Goal: Task Accomplishment & Management: Complete application form

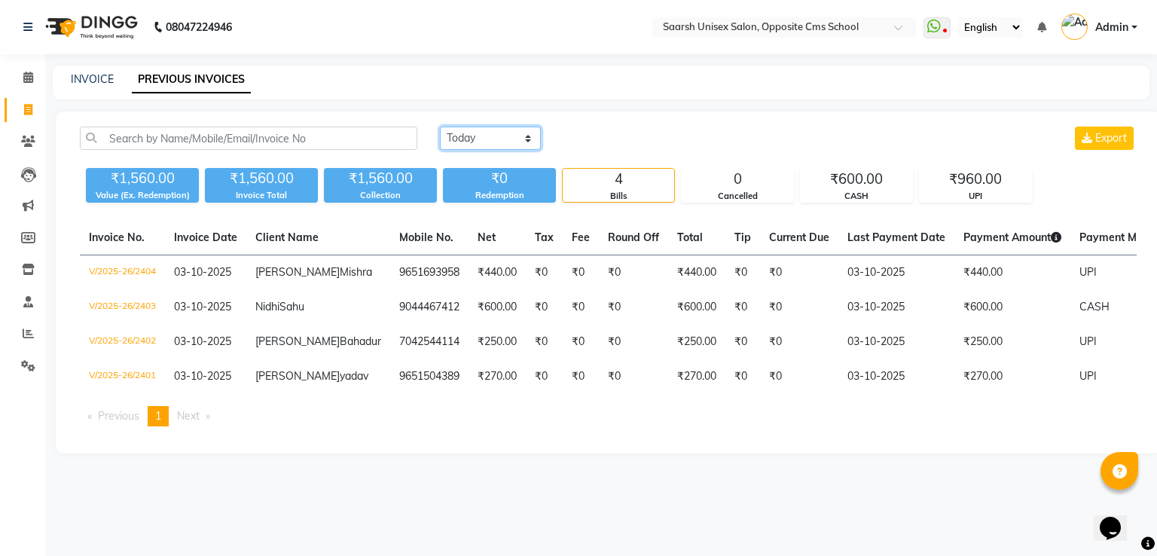
click at [491, 143] on select "[DATE] [DATE] Custom Range" at bounding box center [490, 137] width 101 height 23
select select "range"
click at [440, 126] on select "[DATE] [DATE] Custom Range" at bounding box center [490, 137] width 101 height 23
click at [624, 136] on input "03-10-2025" at bounding box center [612, 138] width 105 height 21
select select "10"
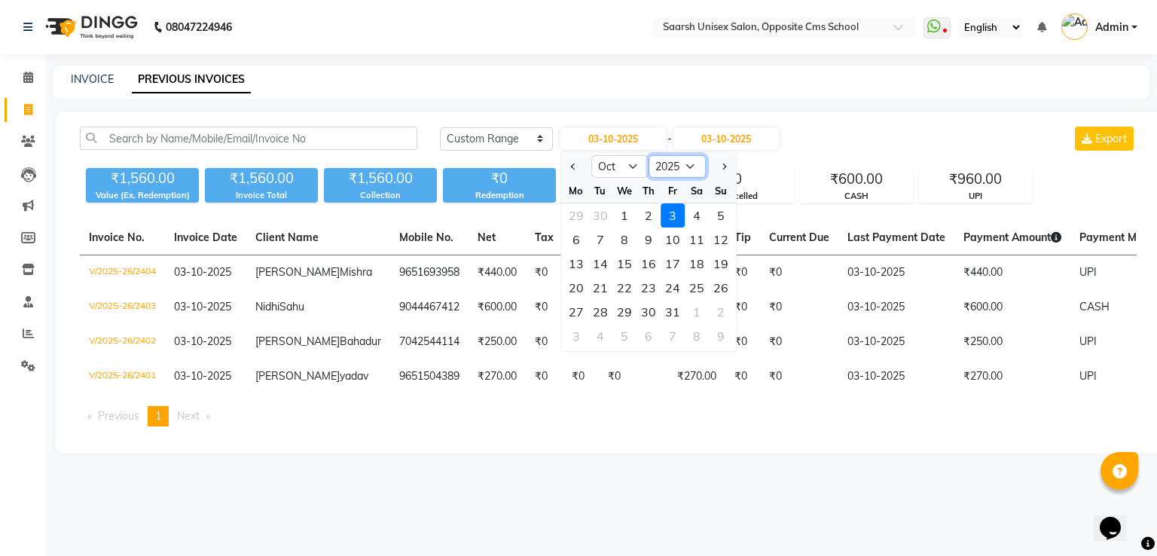
click at [686, 172] on select "2015 2016 2017 2018 2019 2020 2021 2022 2023 2024 2025 2026 2027 2028 2029 2030…" at bounding box center [676, 166] width 57 height 23
select select "2024"
click at [648, 155] on select "2015 2016 2017 2018 2019 2020 2021 2022 2023 2024 2025 2026 2027 2028 2029 2030…" at bounding box center [676, 166] width 57 height 23
click at [701, 268] on div "19" at bounding box center [696, 263] width 24 height 24
type input "[DATE]"
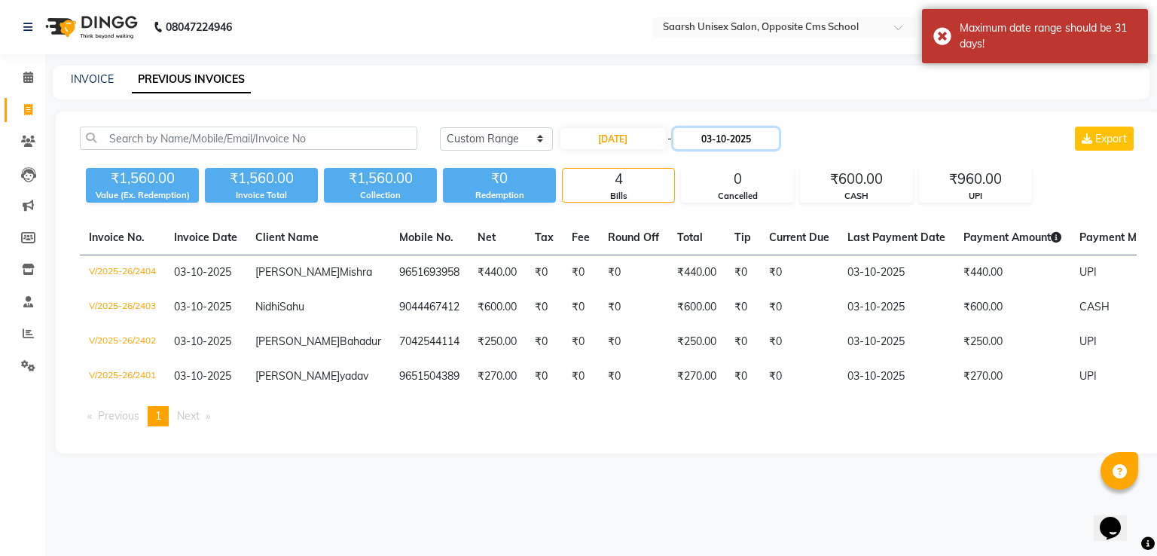
click at [761, 139] on input "03-10-2025" at bounding box center [725, 138] width 105 height 21
select select "10"
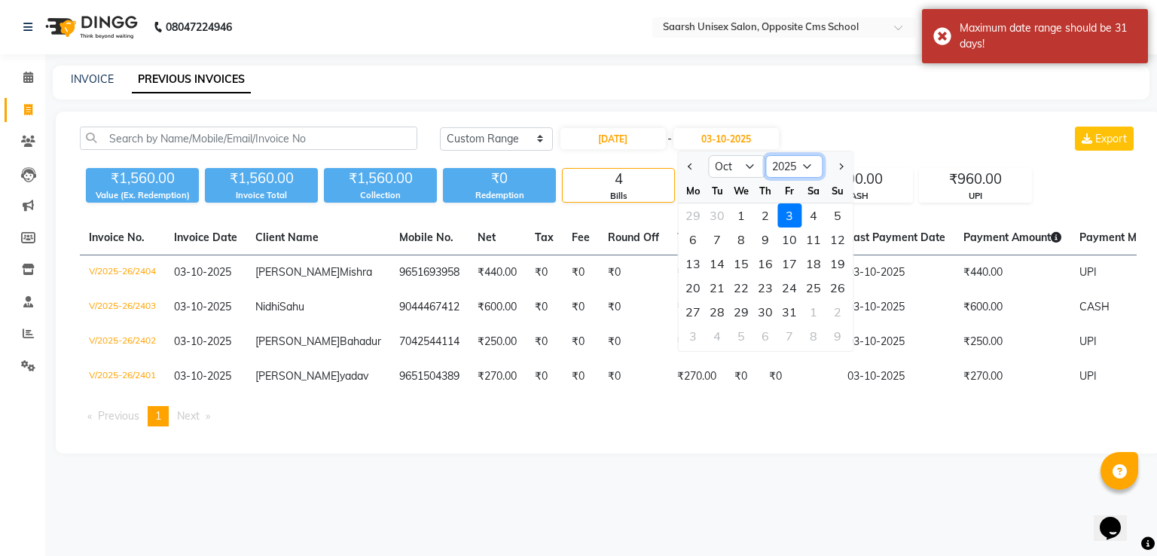
click at [799, 163] on select "2024 2025 2026 2027 2028 2029 2030 2031 2032 2033 2034 2035" at bounding box center [793, 166] width 57 height 23
select select "2024"
click at [765, 155] on select "2024 2025 2026 2027 2028 2029 2030 2031 2032 2033 2034 2035" at bounding box center [793, 166] width 57 height 23
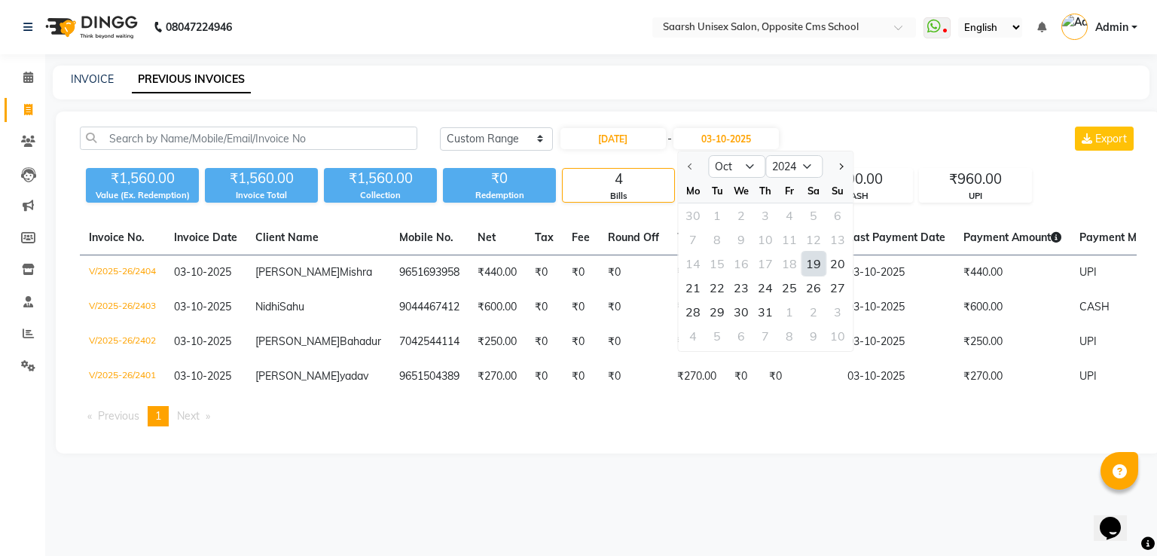
click at [818, 266] on div "19" at bounding box center [813, 263] width 24 height 24
type input "[DATE]"
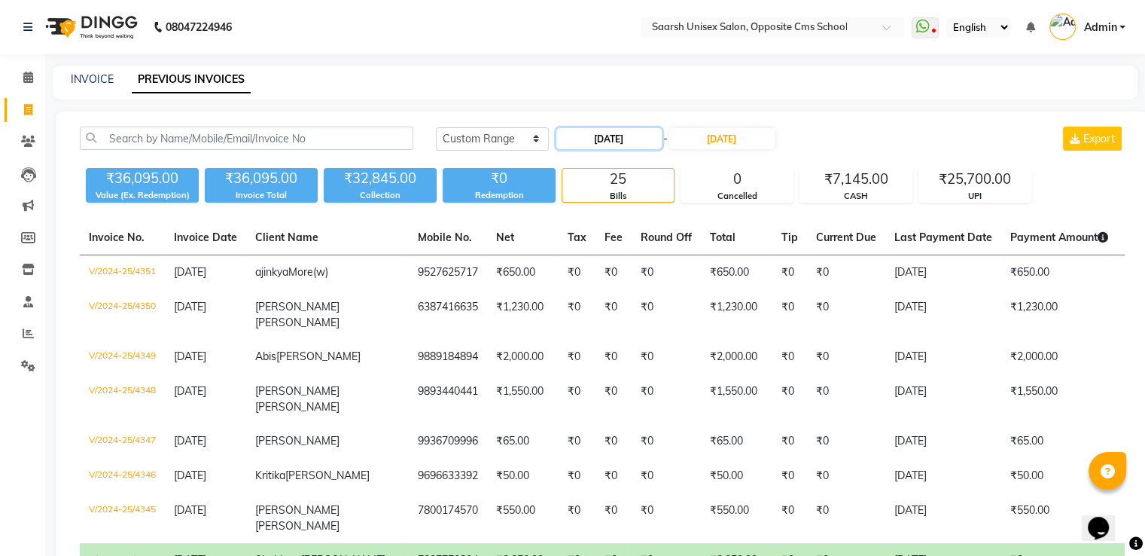
click at [607, 147] on input "[DATE]" at bounding box center [608, 138] width 105 height 21
select select "10"
select select "2024"
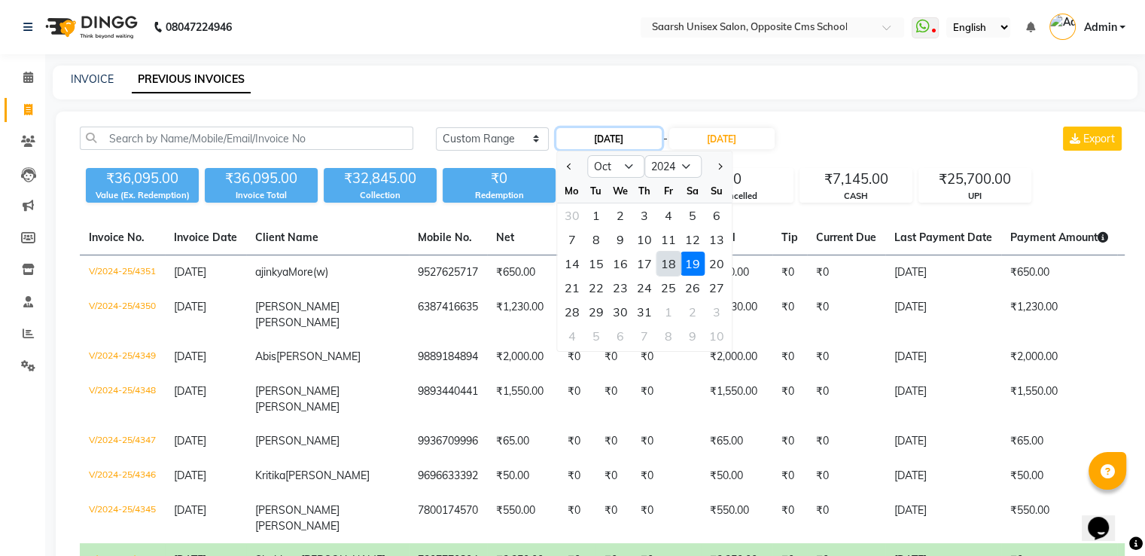
type input "[DATE]"
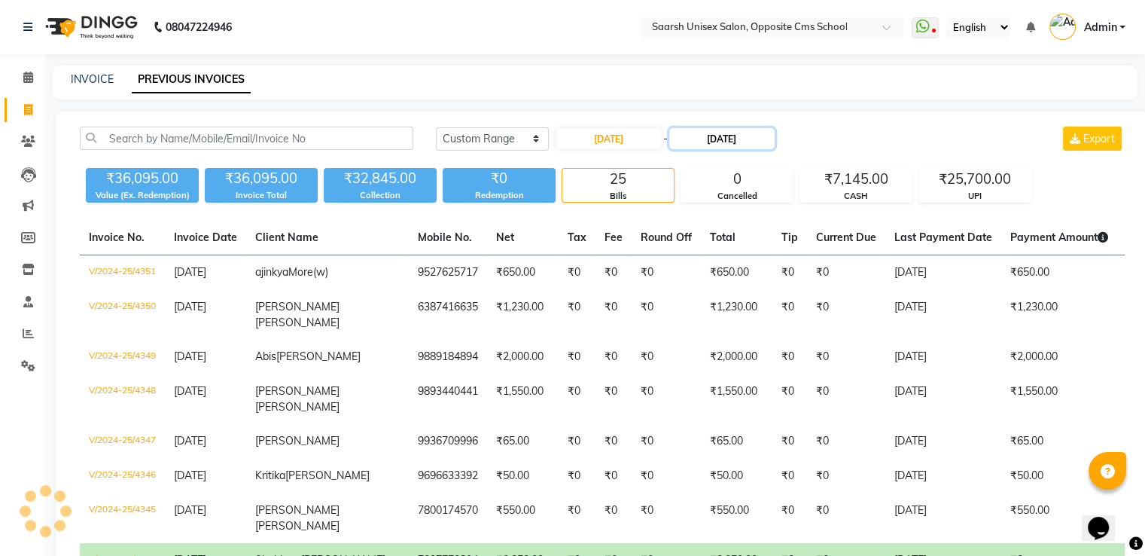
click at [705, 143] on input "[DATE]" at bounding box center [721, 138] width 105 height 21
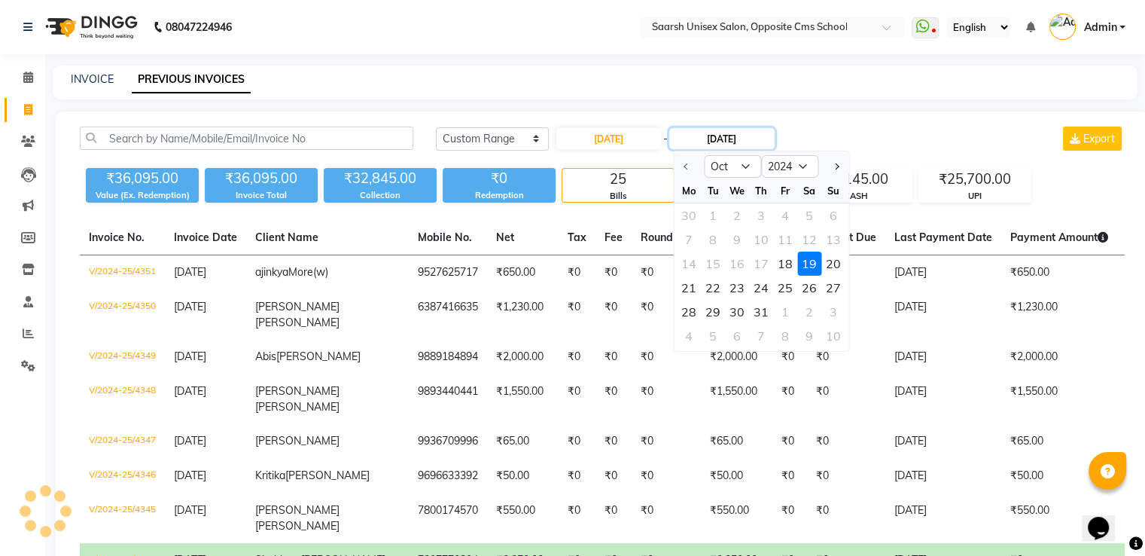
type input "[DATE]"
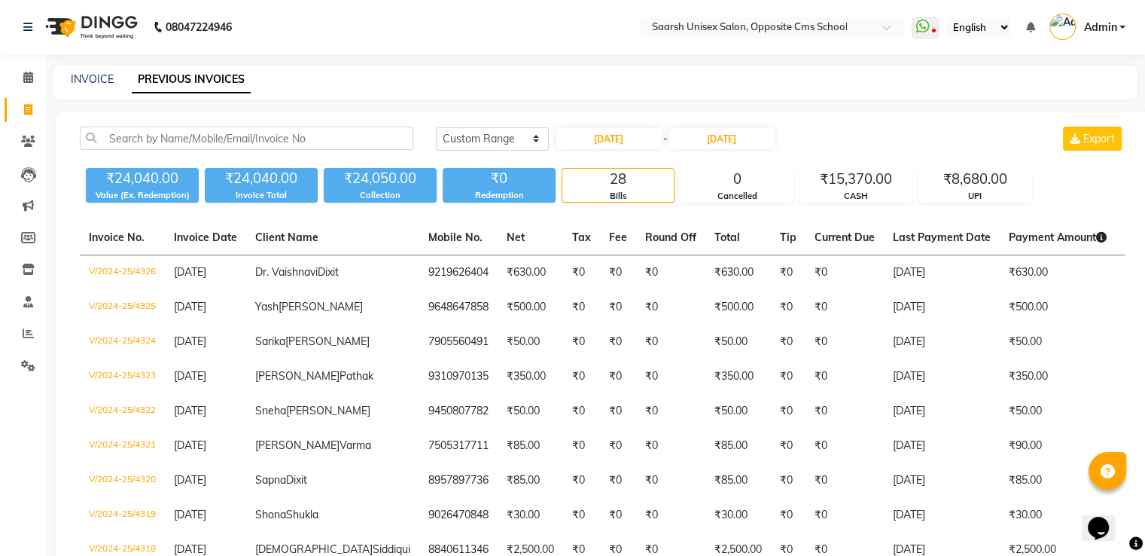
click at [90, 76] on link "INVOICE" at bounding box center [92, 79] width 43 height 14
select select "service"
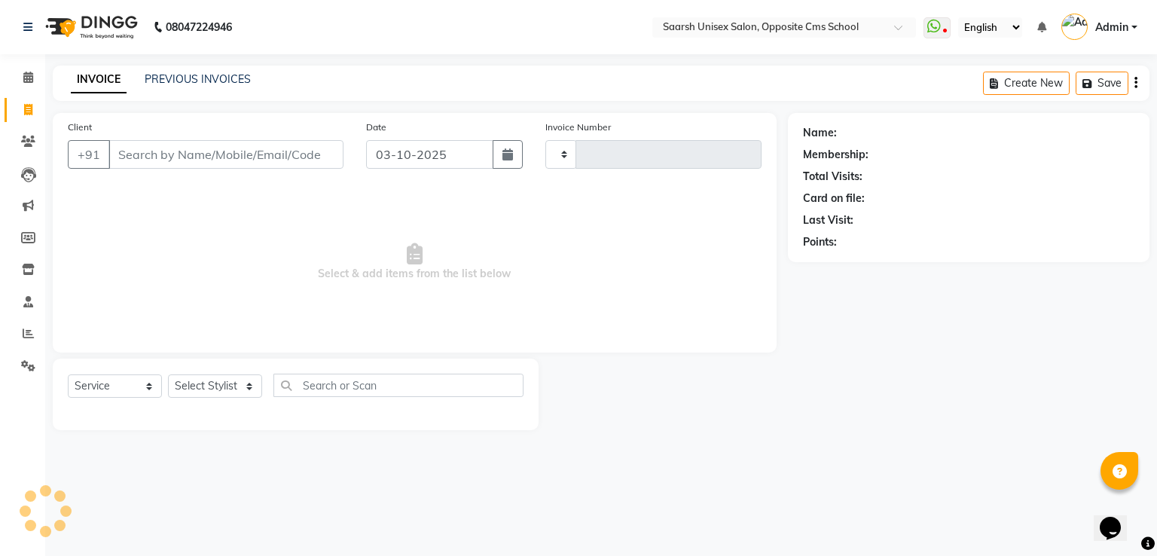
type input "2406"
select select "3962"
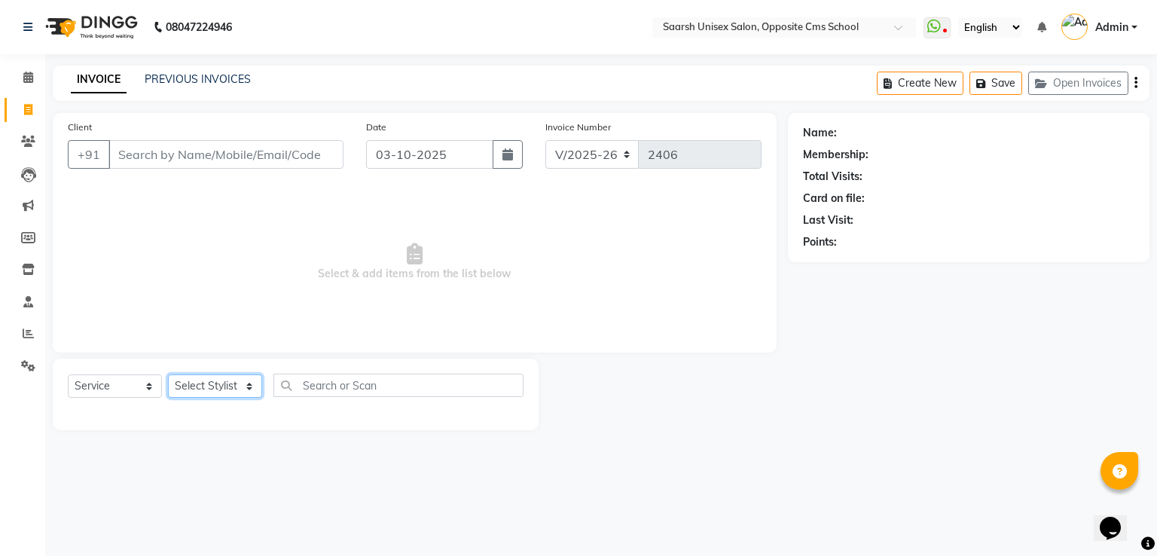
click at [214, 391] on select "Select Stylist [PERSON_NAME] Front Desk [PERSON_NAME] [PERSON_NAME] [PERSON_NAM…" at bounding box center [215, 385] width 94 height 23
select select "20643"
click at [168, 375] on select "Select Stylist [PERSON_NAME] Front Desk [PERSON_NAME] [PERSON_NAME] [PERSON_NAM…" at bounding box center [215, 385] width 94 height 23
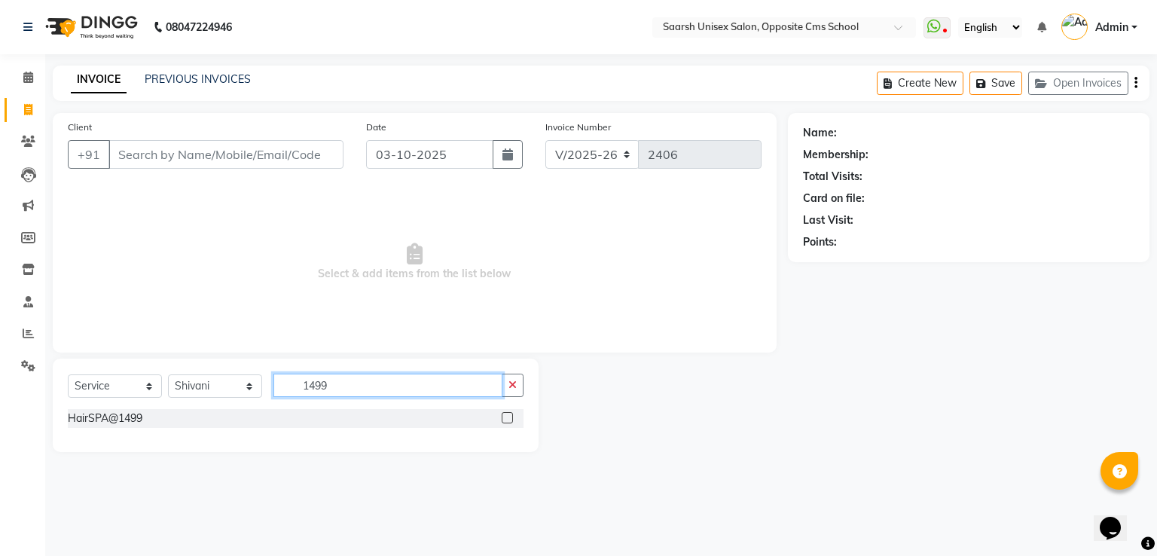
type input "1499"
click at [506, 417] on label at bounding box center [506, 417] width 11 height 11
click at [506, 417] on input "checkbox" at bounding box center [506, 418] width 10 height 10
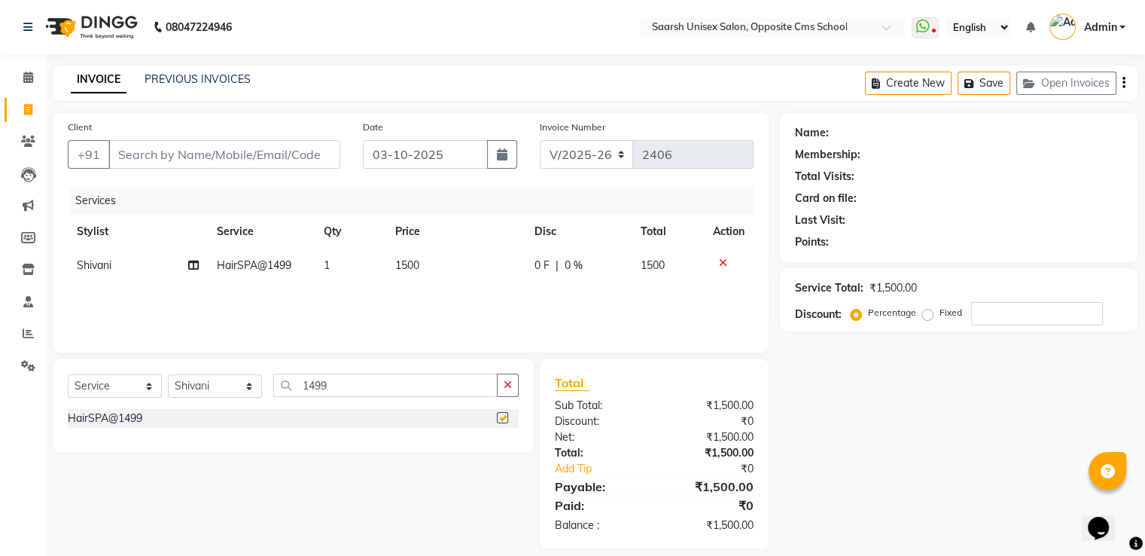
checkbox input "false"
click at [343, 392] on input "1499" at bounding box center [385, 384] width 224 height 23
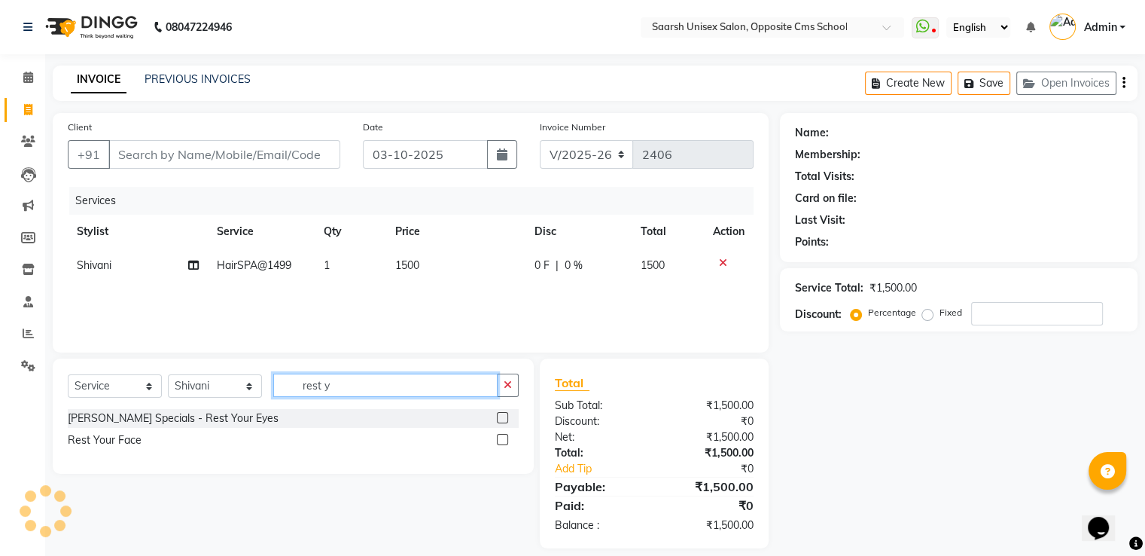
type input "rest y"
click at [502, 442] on label at bounding box center [502, 439] width 11 height 11
click at [502, 442] on input "checkbox" at bounding box center [502, 440] width 10 height 10
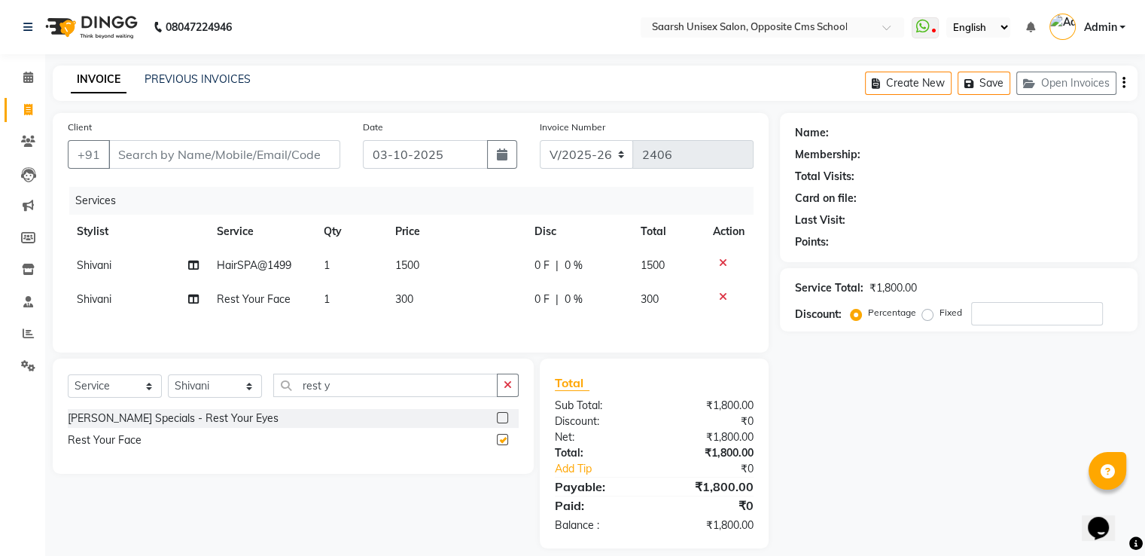
checkbox input "false"
click at [266, 157] on input "Client" at bounding box center [224, 154] width 232 height 29
type input "9"
type input "0"
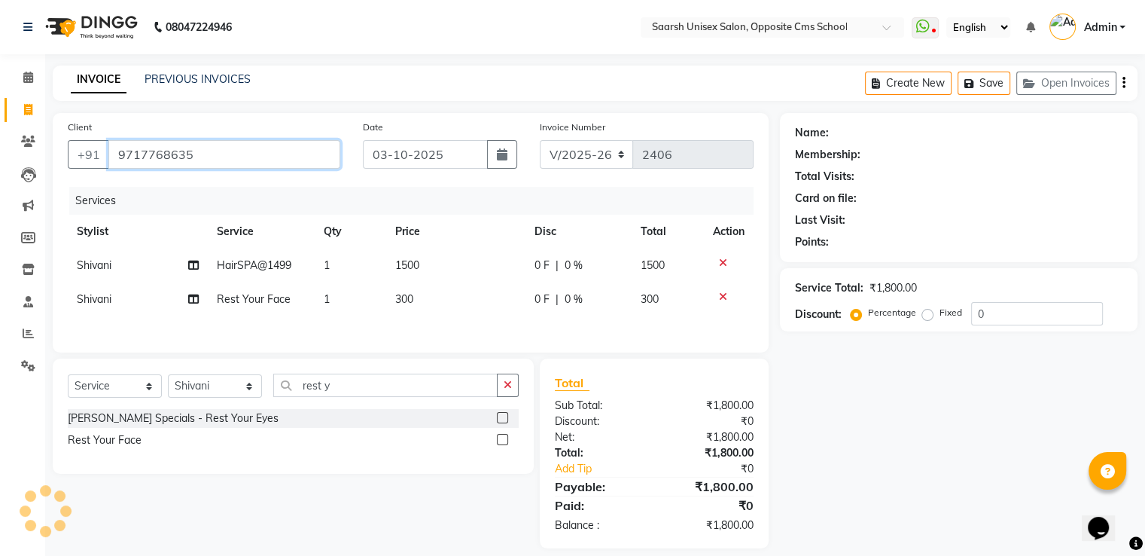
type input "9717768635"
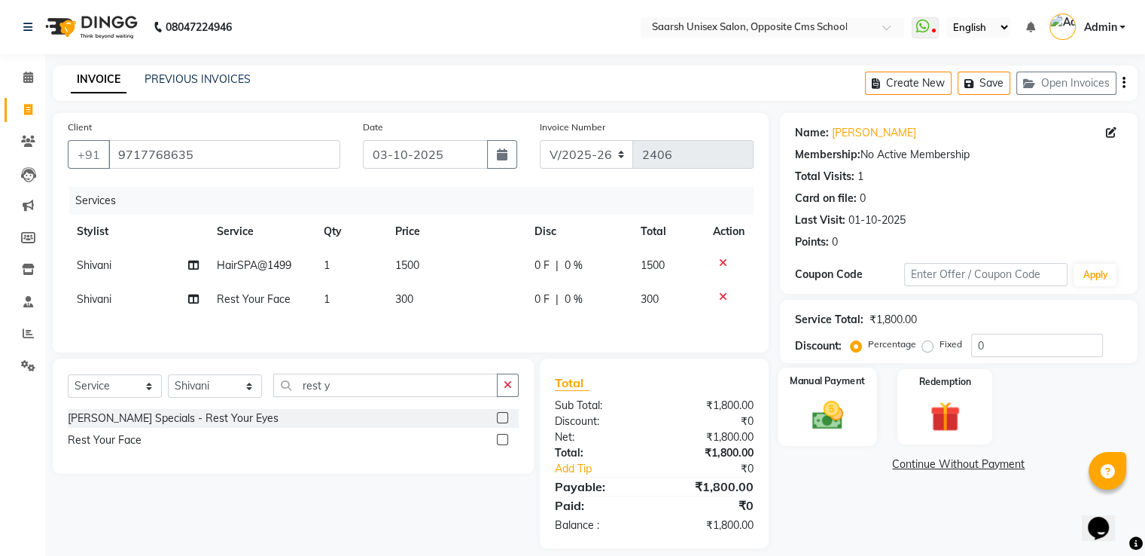
click at [823, 398] on img at bounding box center [827, 416] width 50 height 36
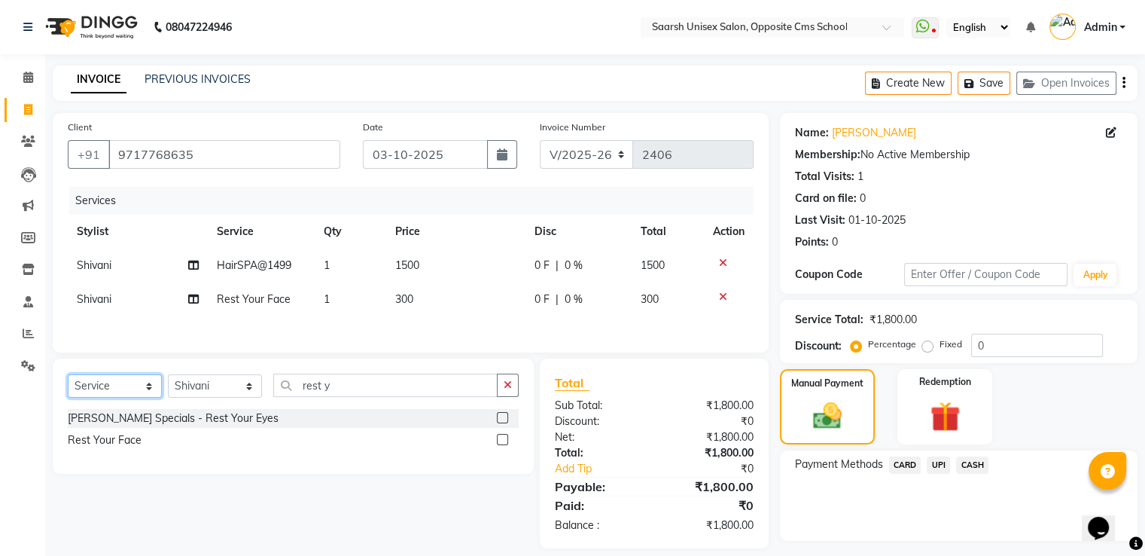
click at [105, 395] on select "Select Service Product Membership Package Voucher Prepaid Gift Card" at bounding box center [115, 385] width 94 height 23
select select "product"
click at [68, 378] on select "Select Service Product Membership Package Voucher Prepaid Gift Card" at bounding box center [115, 385] width 94 height 23
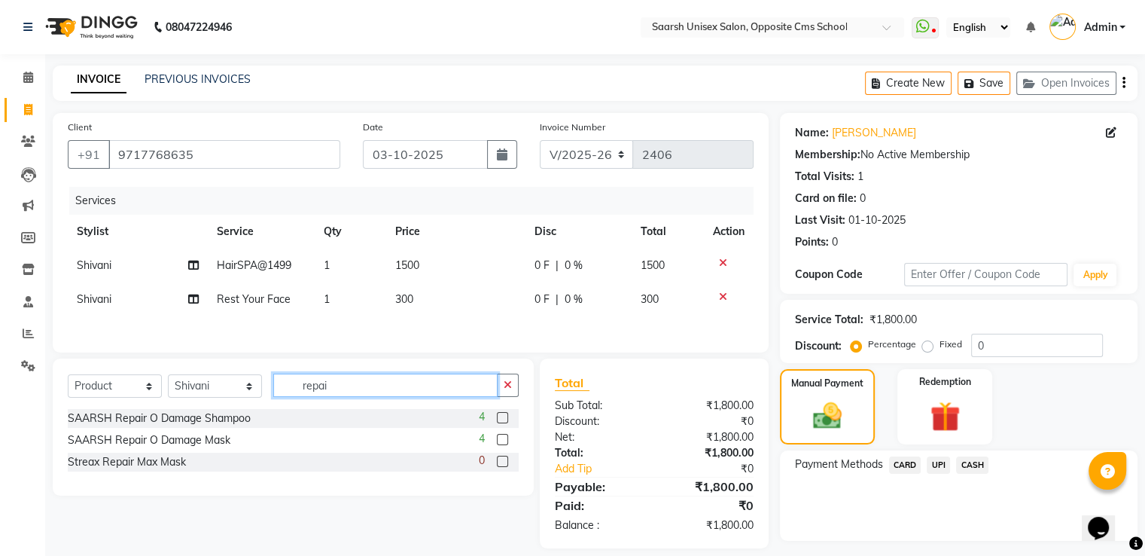
type input "repai"
click at [503, 442] on label at bounding box center [502, 439] width 11 height 11
click at [503, 442] on input "checkbox" at bounding box center [502, 440] width 10 height 10
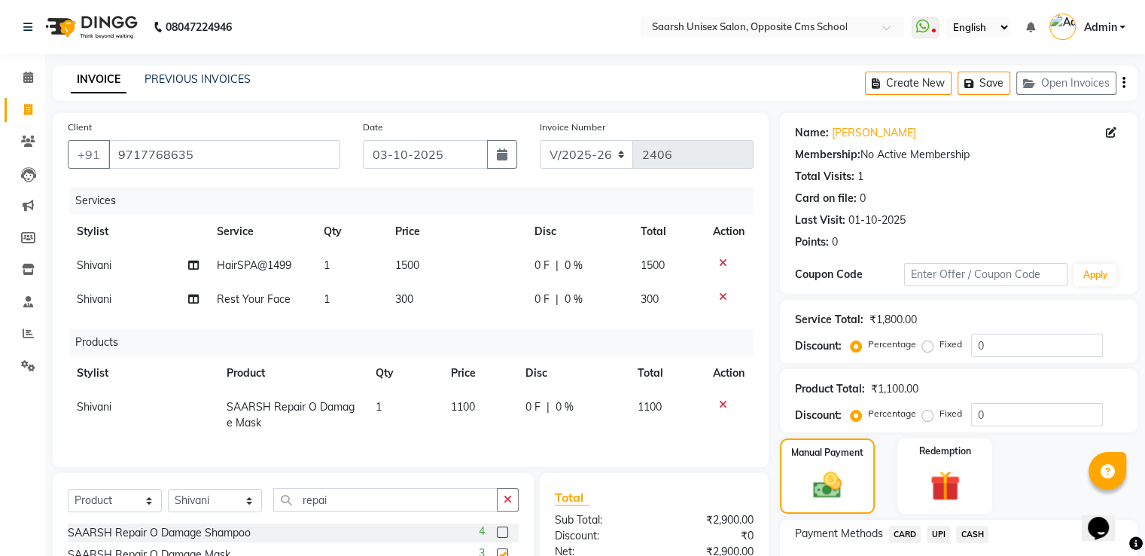
checkbox input "false"
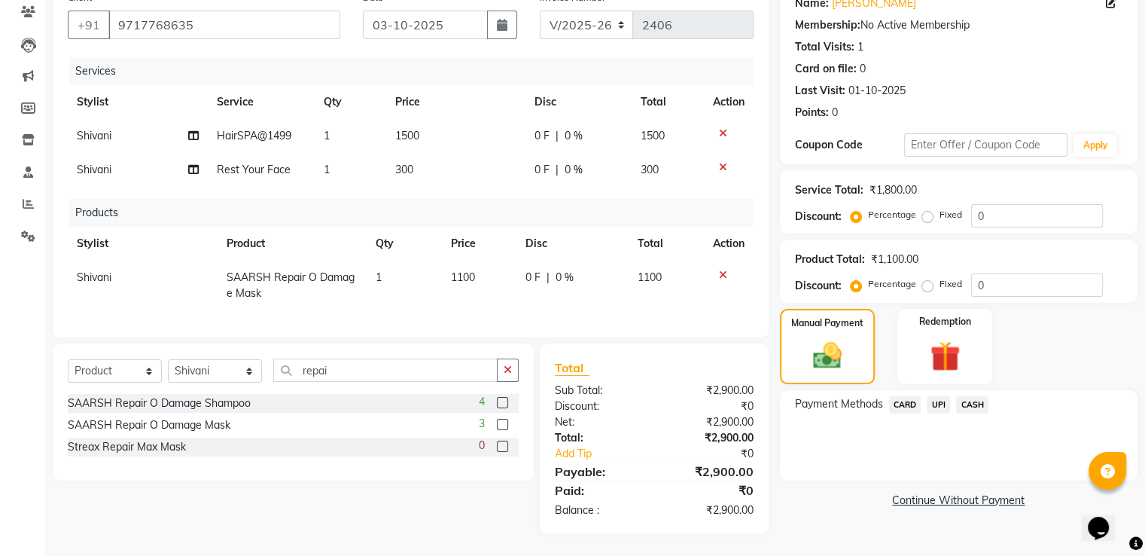
click at [975, 396] on span "CASH" at bounding box center [972, 404] width 32 height 17
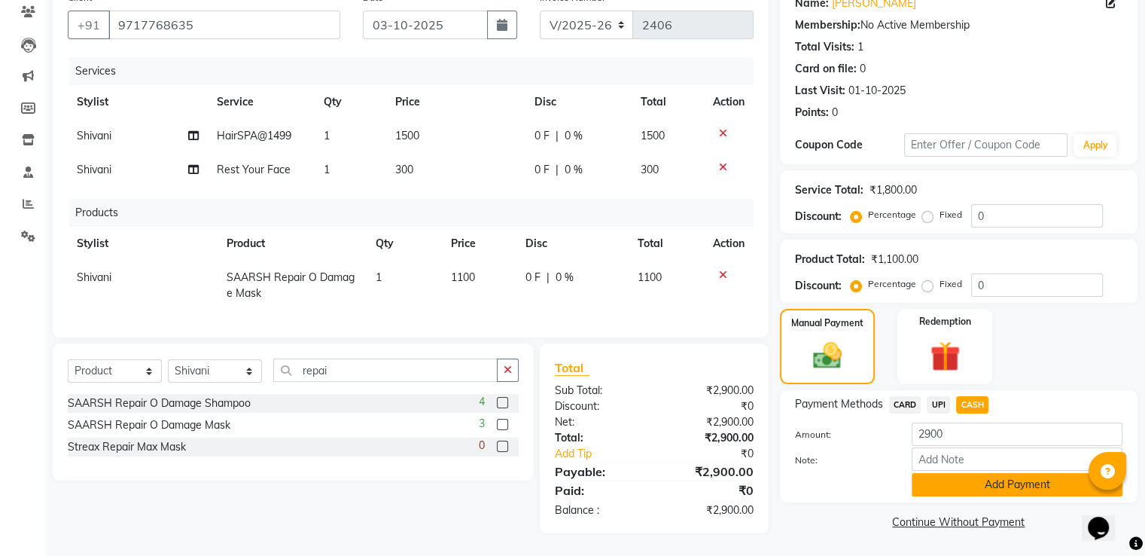
click at [953, 473] on button "Add Payment" at bounding box center [1017, 484] width 211 height 23
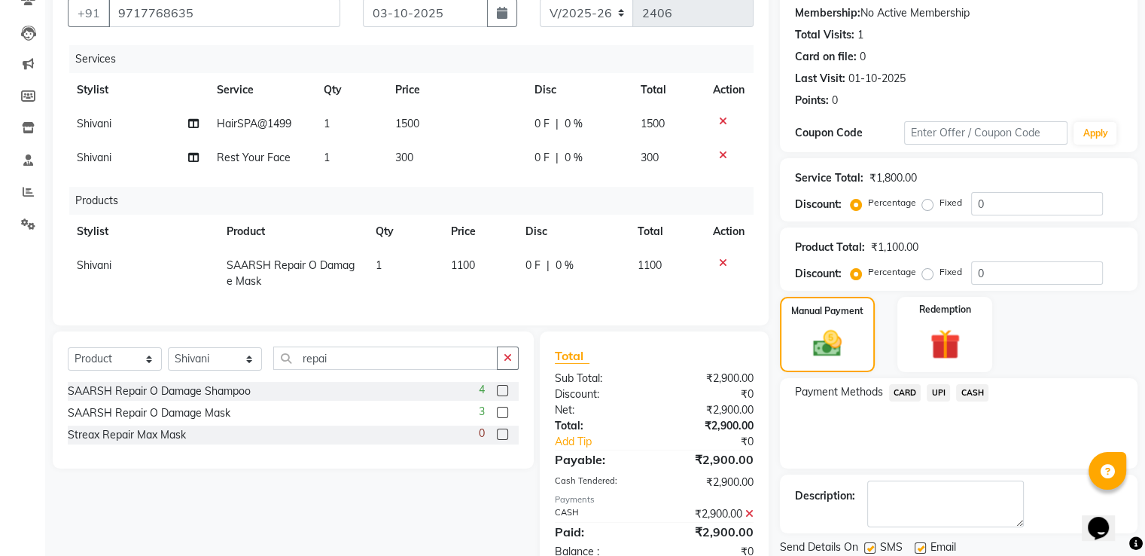
scroll to position [195, 0]
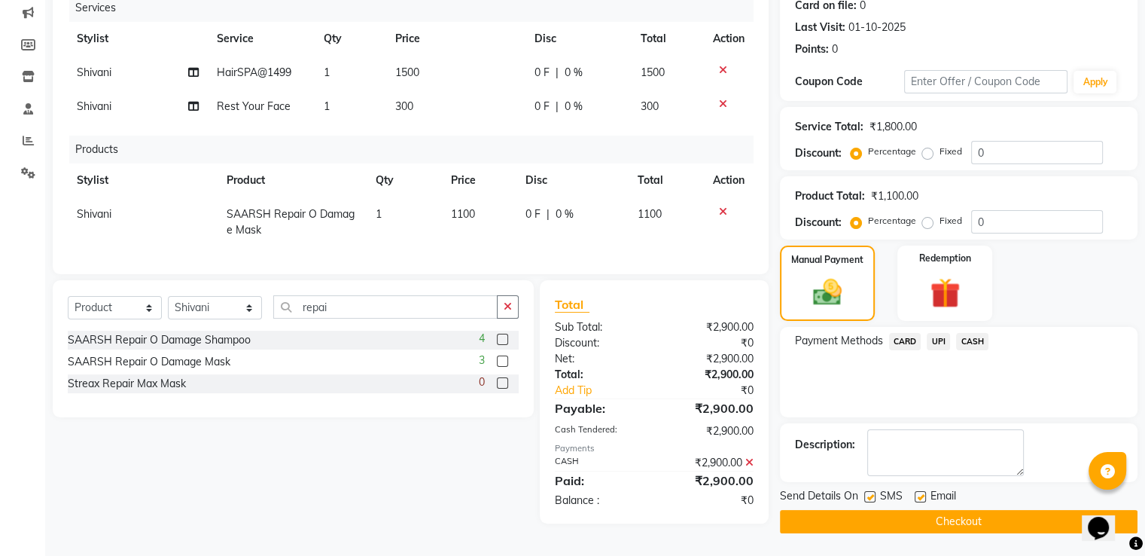
click at [947, 525] on button "Checkout" at bounding box center [959, 521] width 358 height 23
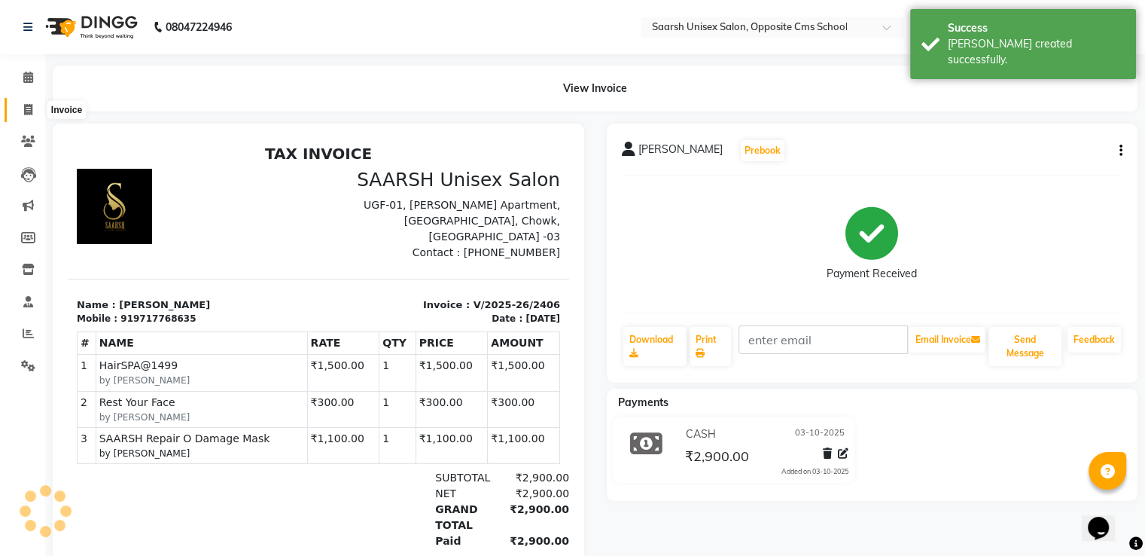
click at [24, 109] on icon at bounding box center [28, 109] width 8 height 11
select select "service"
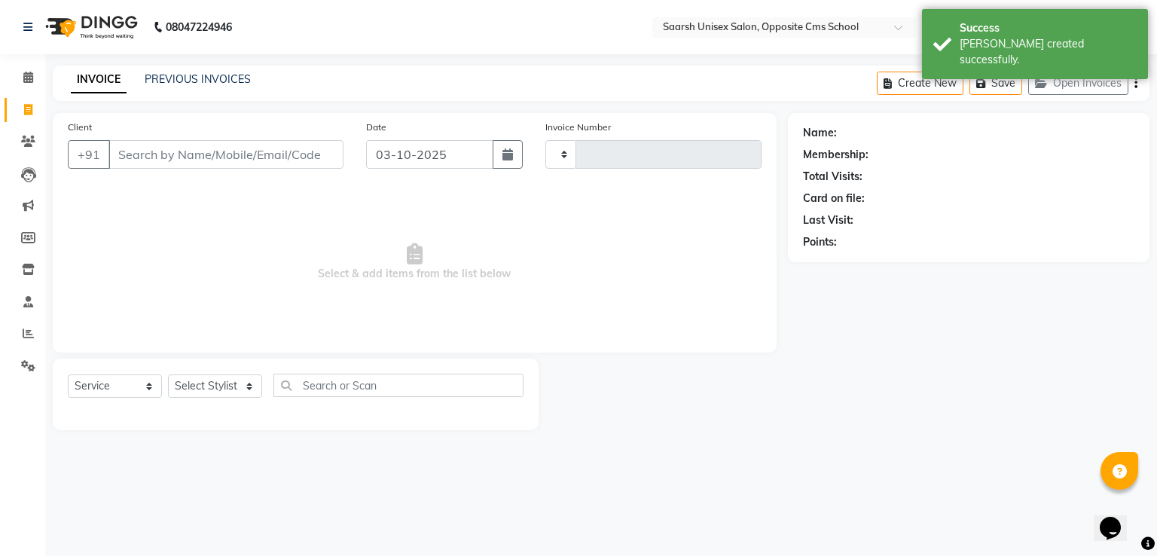
type input "2407"
select select "3962"
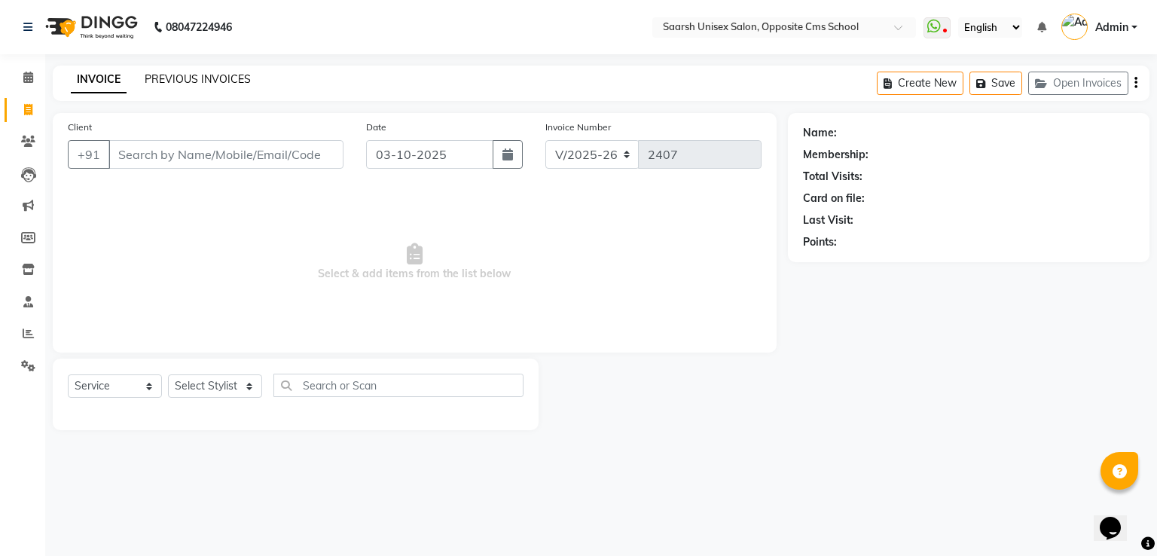
click at [221, 77] on link "PREVIOUS INVOICES" at bounding box center [198, 79] width 106 height 14
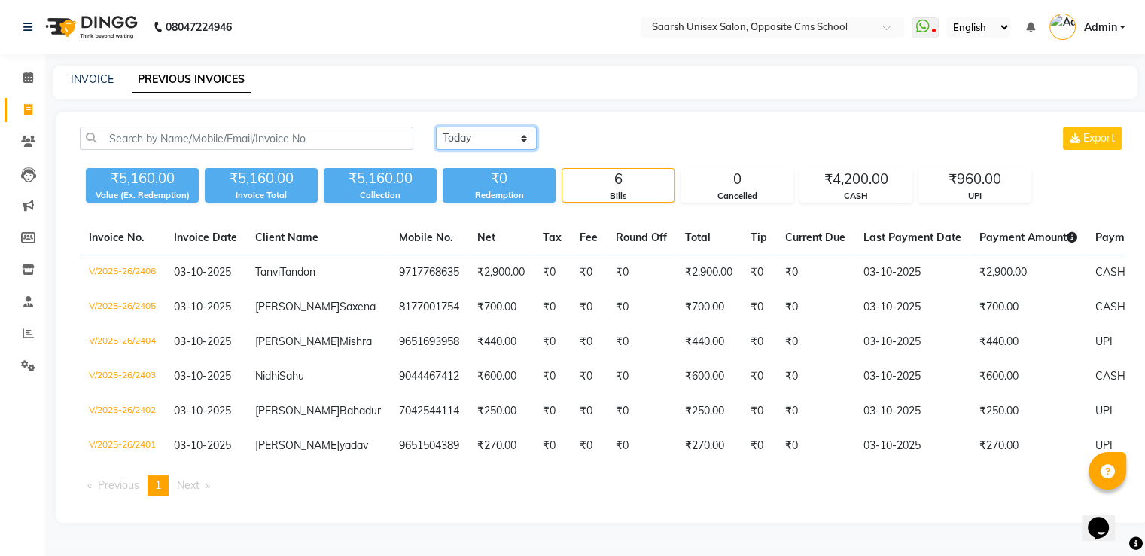
click at [464, 136] on select "[DATE] [DATE] Custom Range" at bounding box center [486, 137] width 101 height 23
select select "range"
click at [436, 126] on select "[DATE] [DATE] Custom Range" at bounding box center [486, 137] width 101 height 23
click at [608, 144] on input "03-10-2025" at bounding box center [608, 138] width 105 height 21
select select "10"
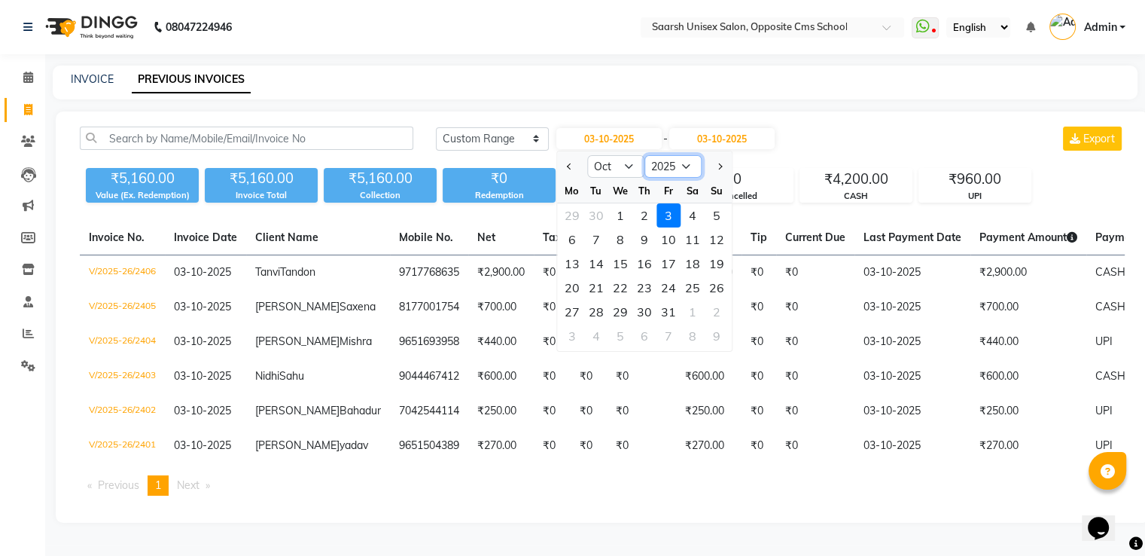
click at [672, 172] on select "2015 2016 2017 2018 2019 2020 2021 2022 2023 2024 2025 2026 2027 2028 2029 2030…" at bounding box center [673, 166] width 57 height 23
select select "2024"
click at [645, 155] on select "2015 2016 2017 2018 2019 2020 2021 2022 2023 2024 2025 2026 2027 2028 2029 2030…" at bounding box center [673, 166] width 57 height 23
click at [711, 261] on div "20" at bounding box center [717, 263] width 24 height 24
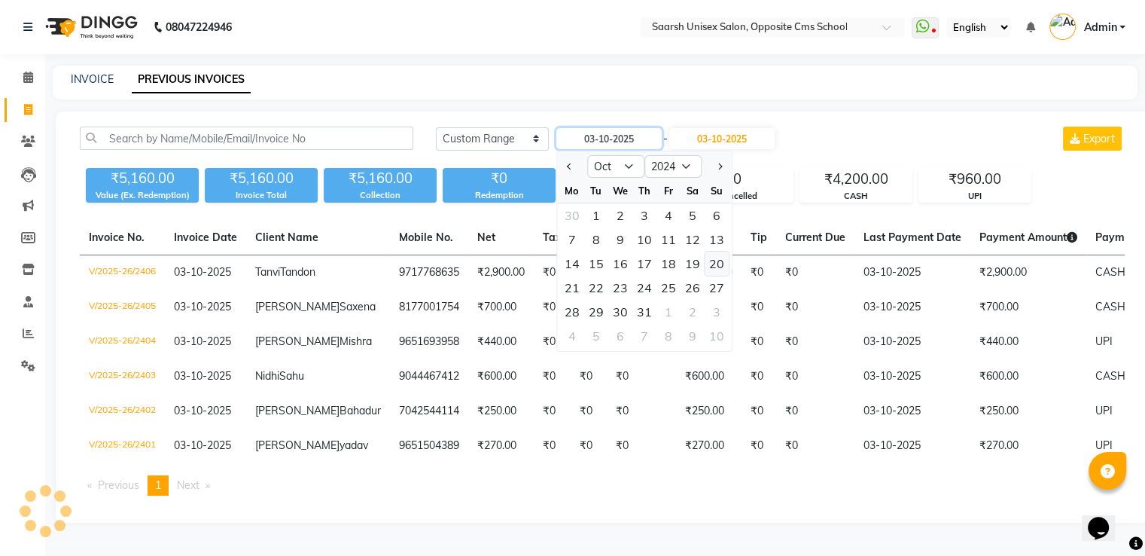
type input "[DATE]"
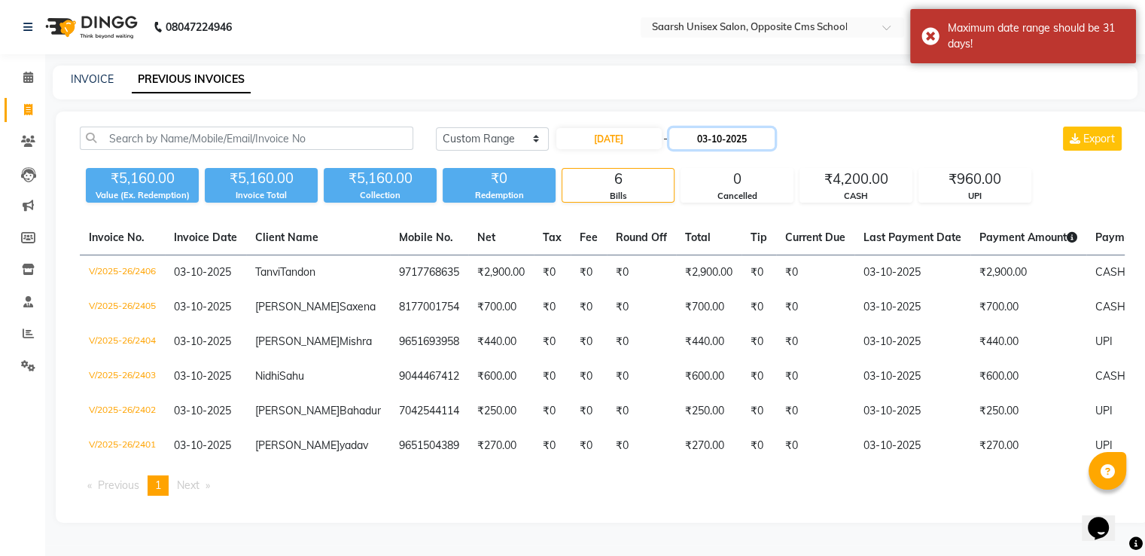
click at [750, 140] on input "03-10-2025" at bounding box center [721, 138] width 105 height 21
select select "10"
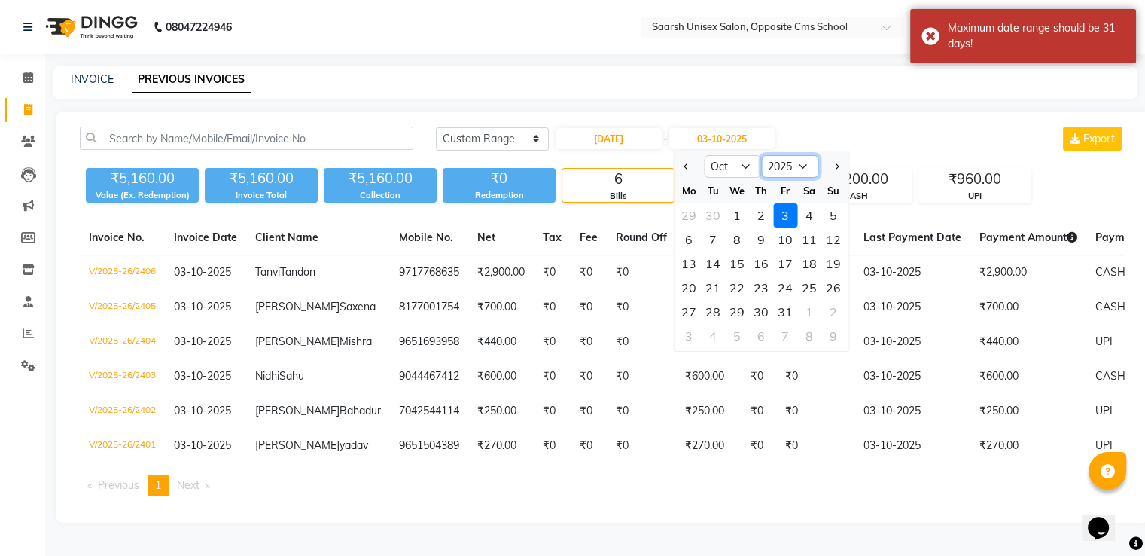
click at [778, 168] on select "2024 2025 2026 2027 2028 2029 2030 2031 2032 2033 2034 2035" at bounding box center [789, 166] width 57 height 23
select select "2024"
click at [761, 155] on select "2024 2025 2026 2027 2028 2029 2030 2031 2032 2033 2034 2035" at bounding box center [789, 166] width 57 height 23
drag, startPoint x: 834, startPoint y: 261, endPoint x: 844, endPoint y: 261, distance: 9.8
click at [844, 261] on div "20" at bounding box center [833, 263] width 24 height 24
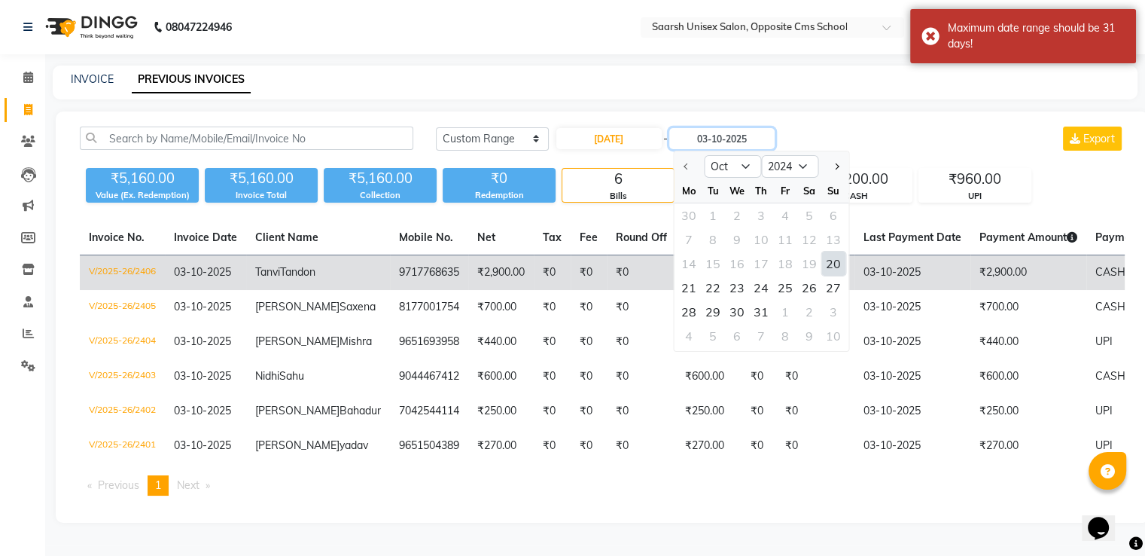
type input "[DATE]"
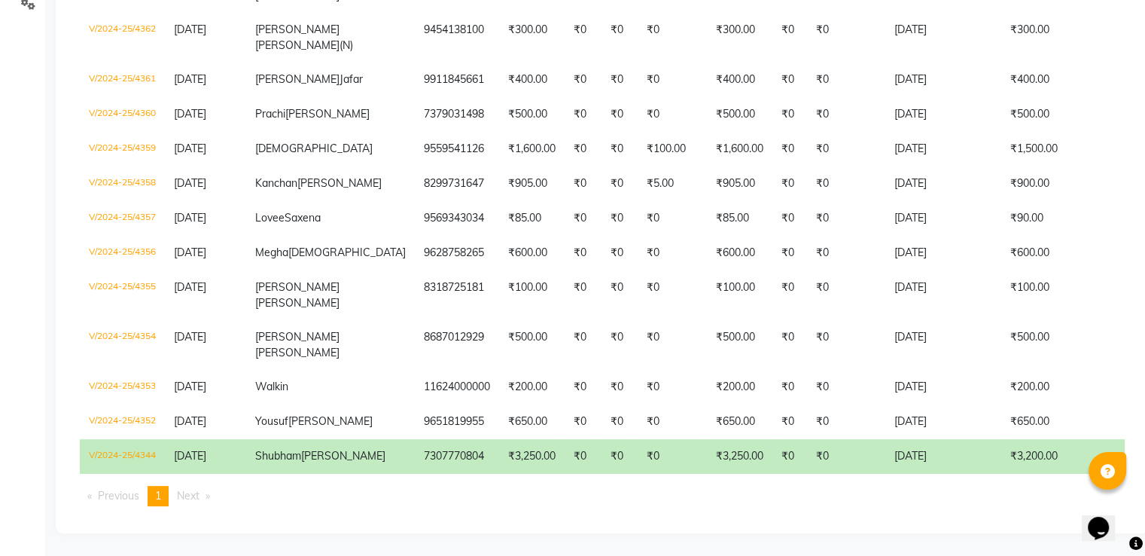
scroll to position [465, 0]
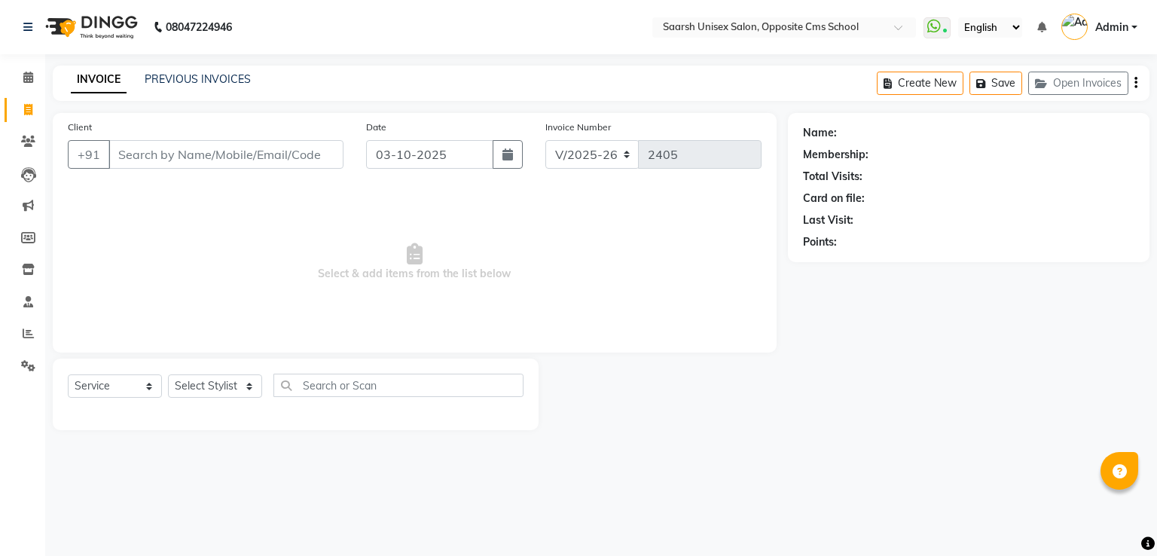
select select "3962"
select select "service"
click at [221, 395] on select "Select Stylist [PERSON_NAME] Front Desk [PERSON_NAME] [PERSON_NAME] [PERSON_NAM…" at bounding box center [215, 385] width 94 height 23
select select "20641"
click at [168, 375] on select "Select Stylist [PERSON_NAME] Front Desk [PERSON_NAME] [PERSON_NAME] [PERSON_NAM…" at bounding box center [215, 385] width 94 height 23
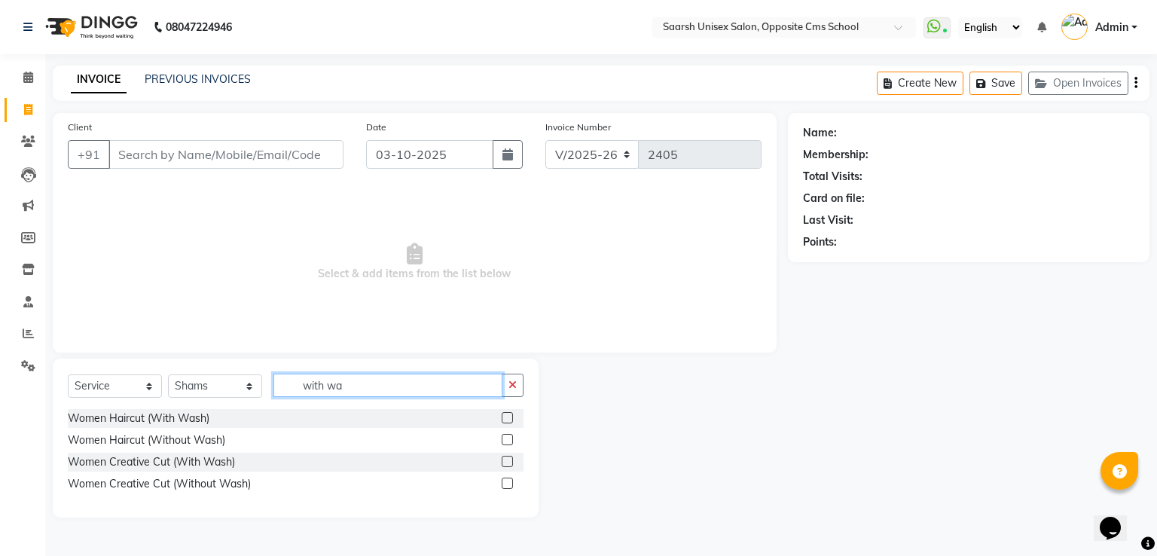
type input "with wa"
click at [507, 420] on label at bounding box center [506, 417] width 11 height 11
click at [507, 420] on input "checkbox" at bounding box center [506, 418] width 10 height 10
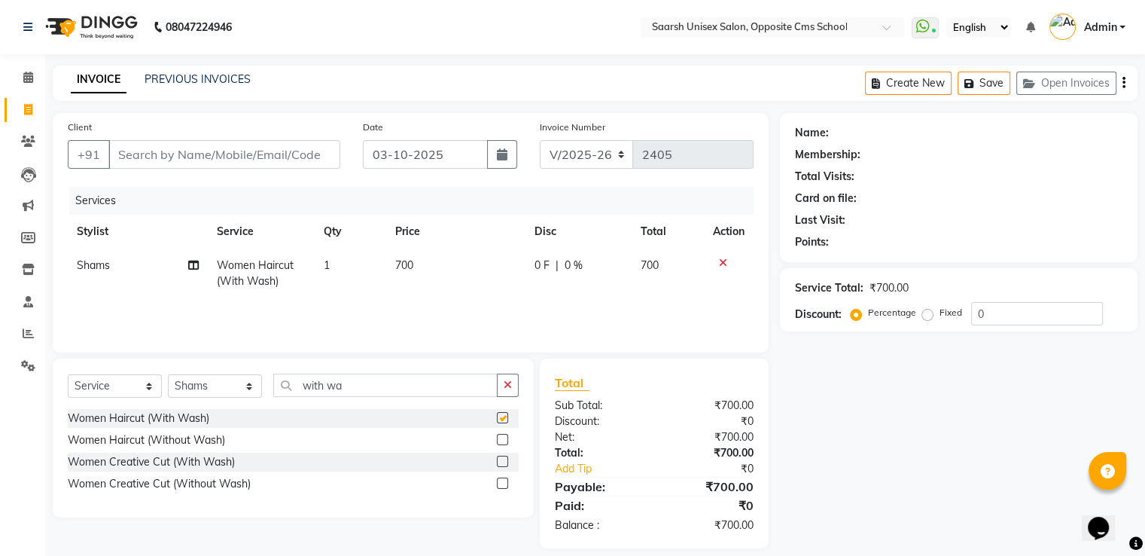
checkbox input "false"
click at [283, 157] on input "Client" at bounding box center [224, 154] width 232 height 29
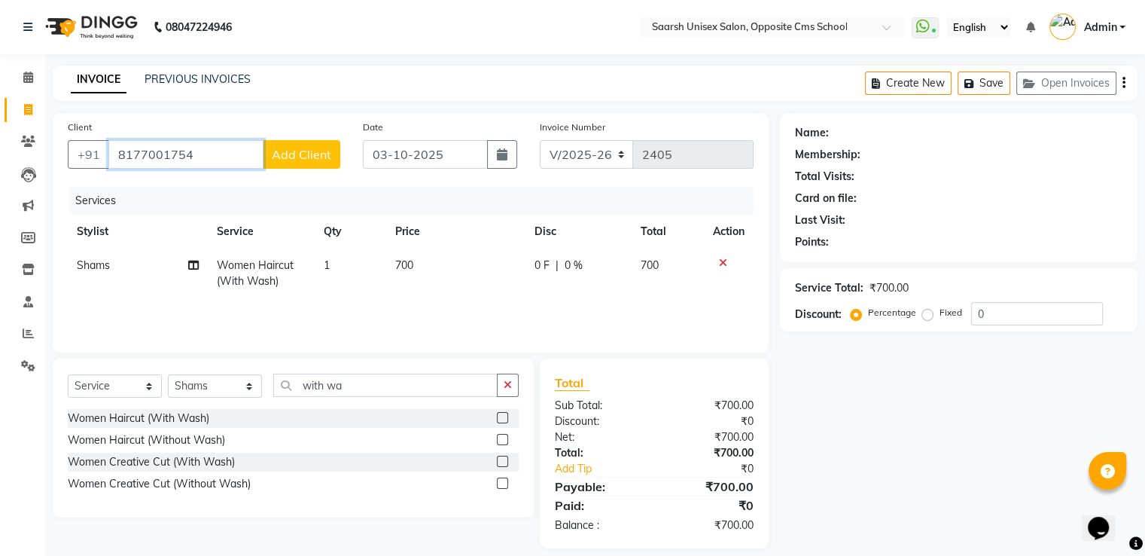
click at [223, 149] on input "8177001754" at bounding box center [185, 154] width 155 height 29
type input "8177001754"
click at [310, 148] on span "Add Client" at bounding box center [301, 154] width 59 height 15
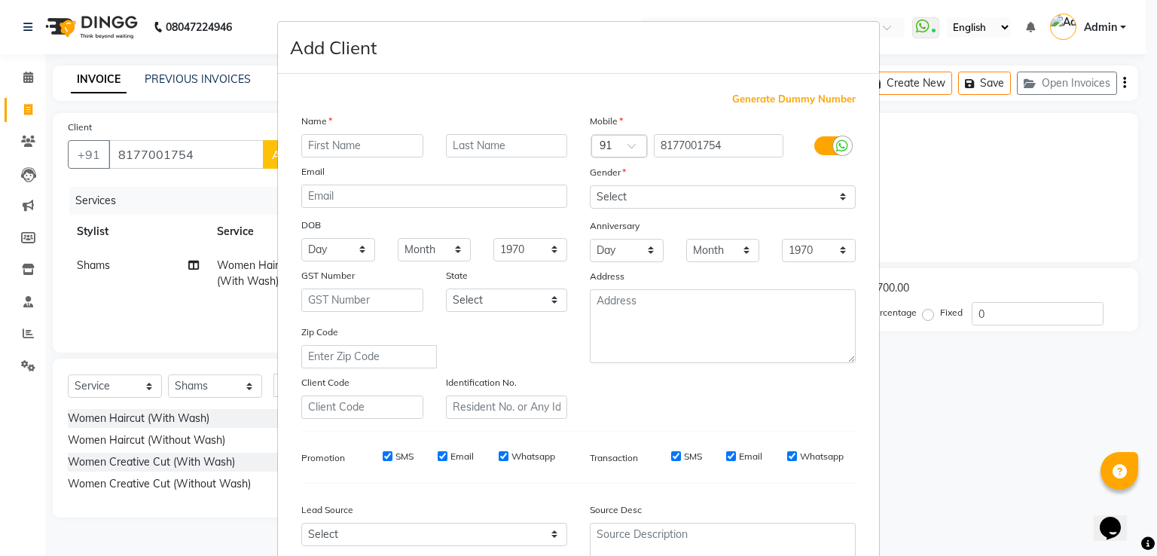
click at [364, 142] on input "text" at bounding box center [362, 145] width 122 height 23
type input "[PERSON_NAME]"
type input "Saxena"
click at [648, 197] on select "Select Male Female Other Prefer Not To Say" at bounding box center [723, 196] width 266 height 23
select select "female"
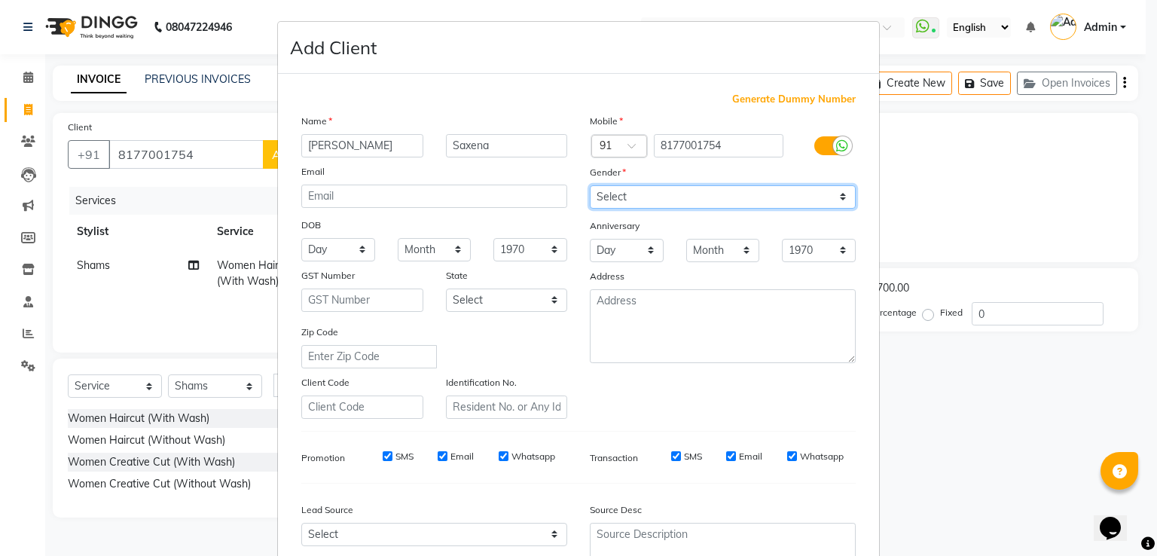
click at [590, 186] on select "Select Male Female Other Prefer Not To Say" at bounding box center [723, 196] width 266 height 23
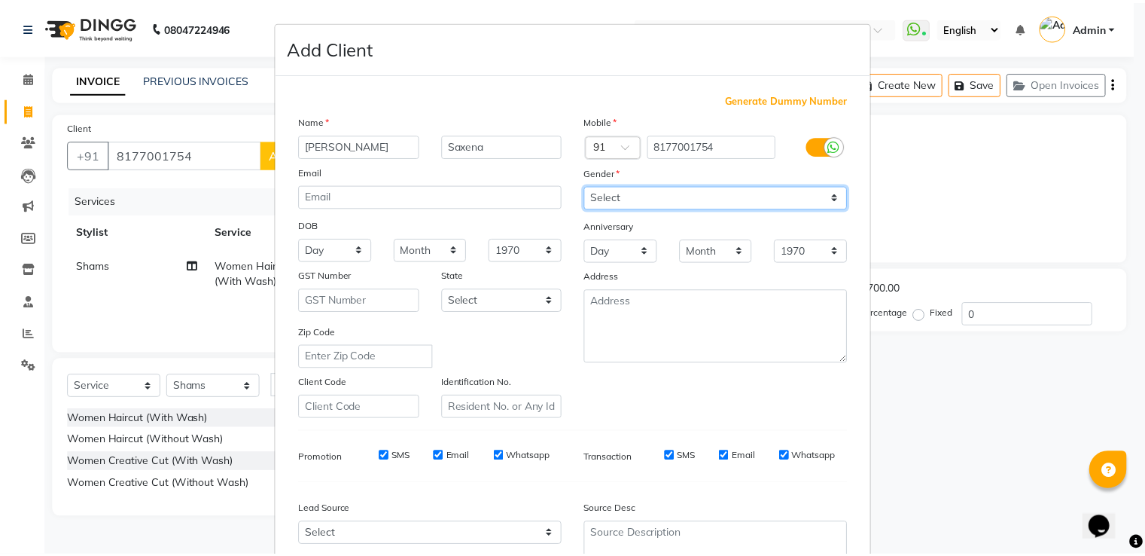
scroll to position [147, 0]
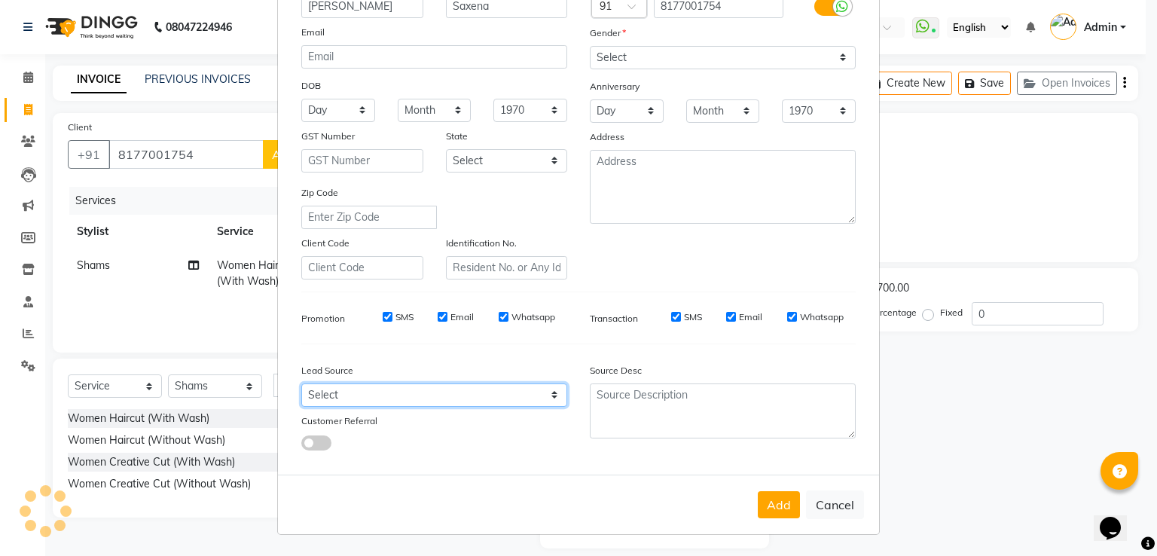
click at [493, 388] on select "Select Walk-in Referral Internet Friend Word of Mouth Advertisement Facebook Ju…" at bounding box center [434, 394] width 266 height 23
select select "28232"
click at [301, 383] on select "Select Walk-in Referral Internet Friend Word of Mouth Advertisement Facebook Ju…" at bounding box center [434, 394] width 266 height 23
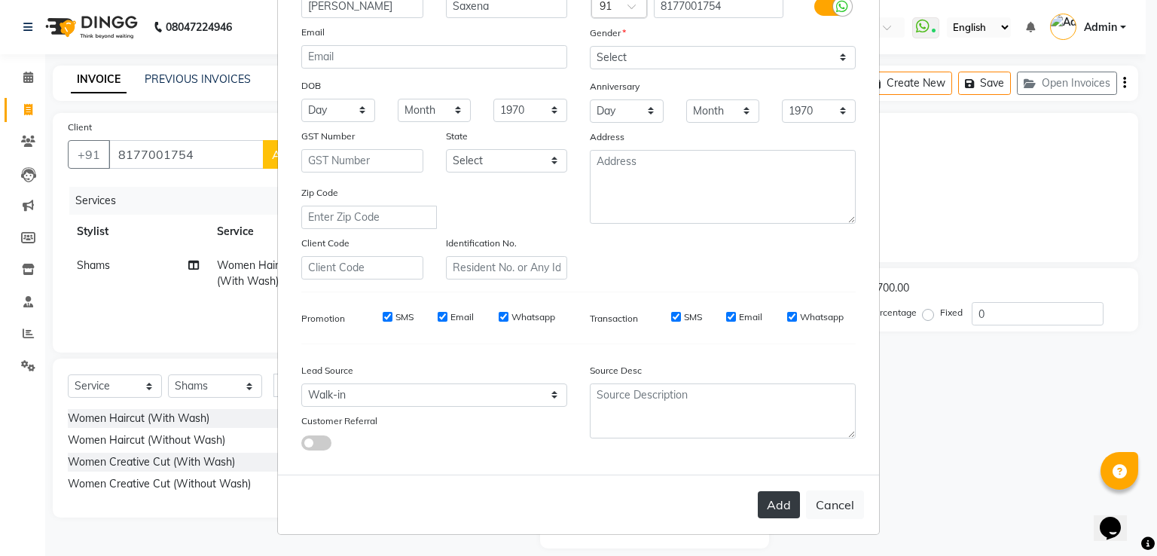
click at [764, 498] on button "Add" at bounding box center [778, 504] width 42 height 27
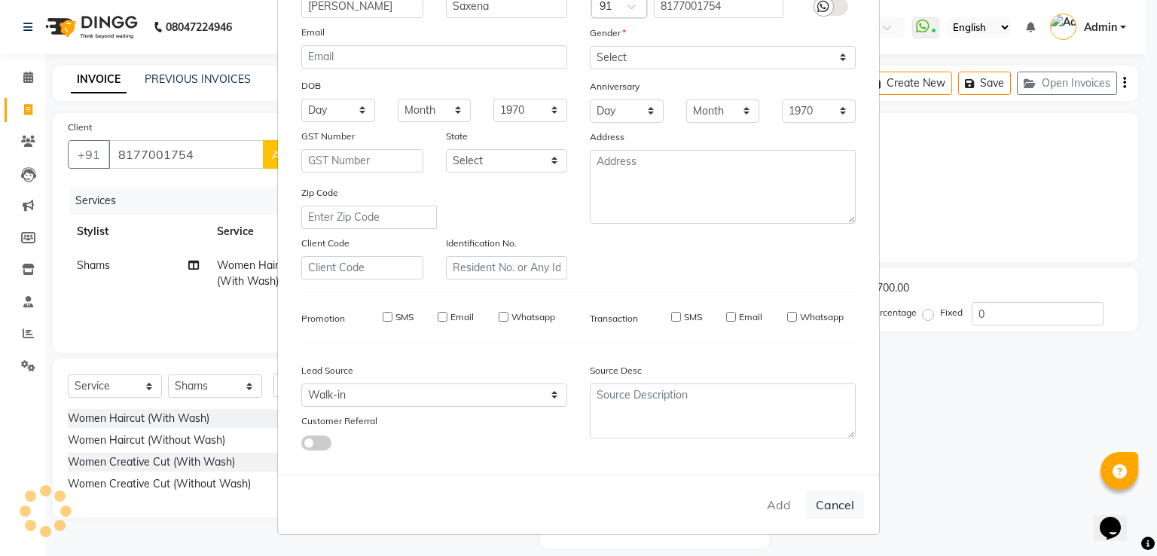
select select
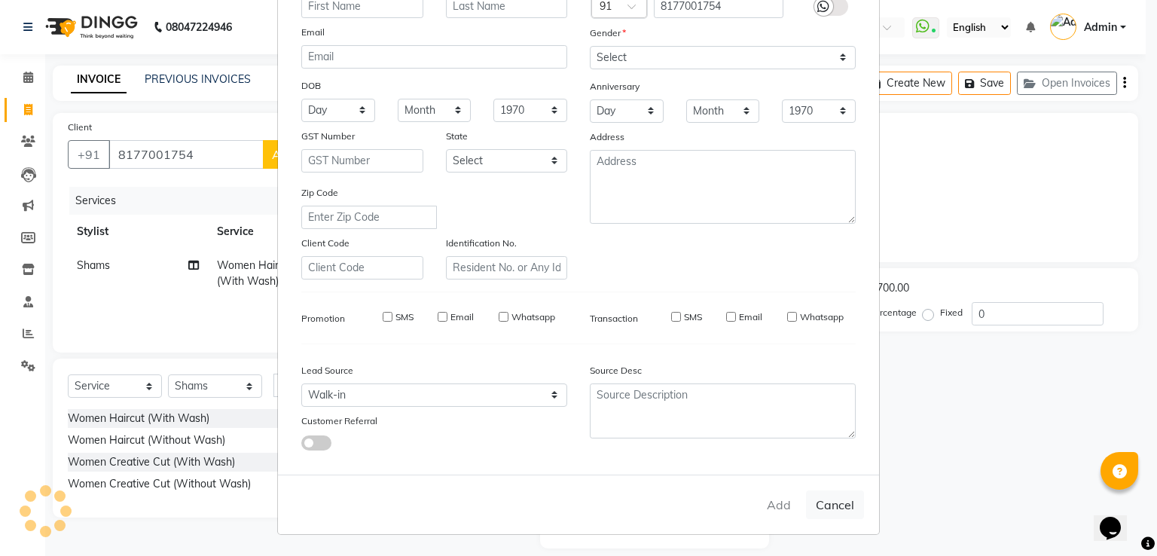
select select
checkbox input "false"
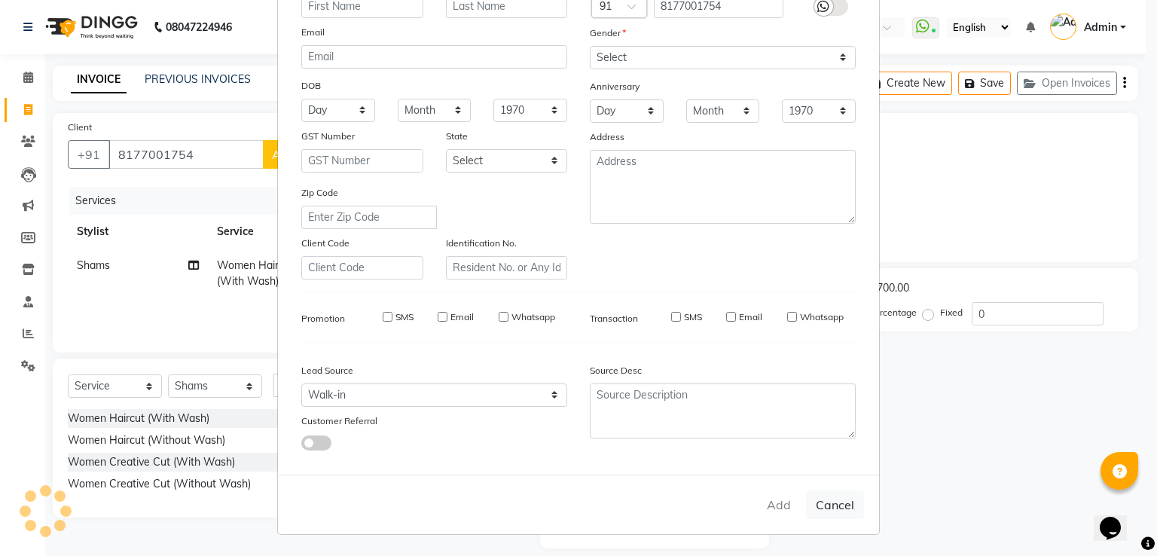
checkbox input "false"
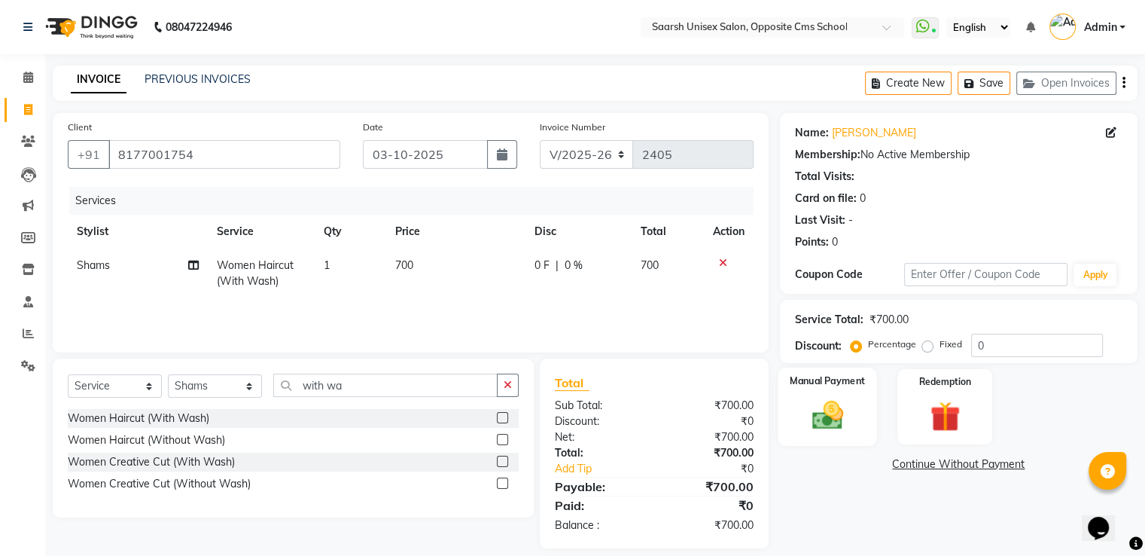
click at [840, 411] on img at bounding box center [827, 416] width 50 height 36
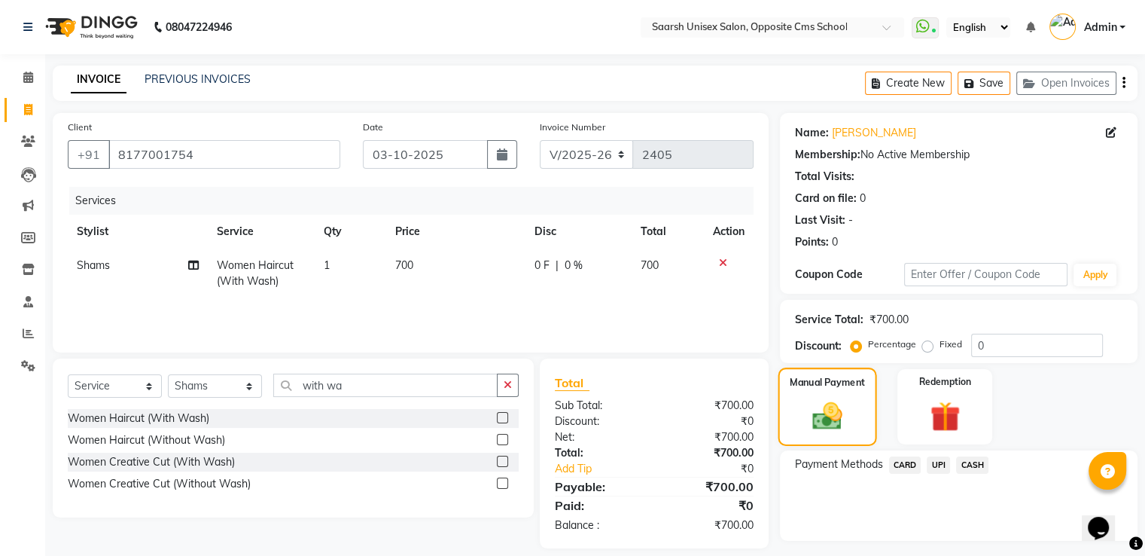
scroll to position [38, 0]
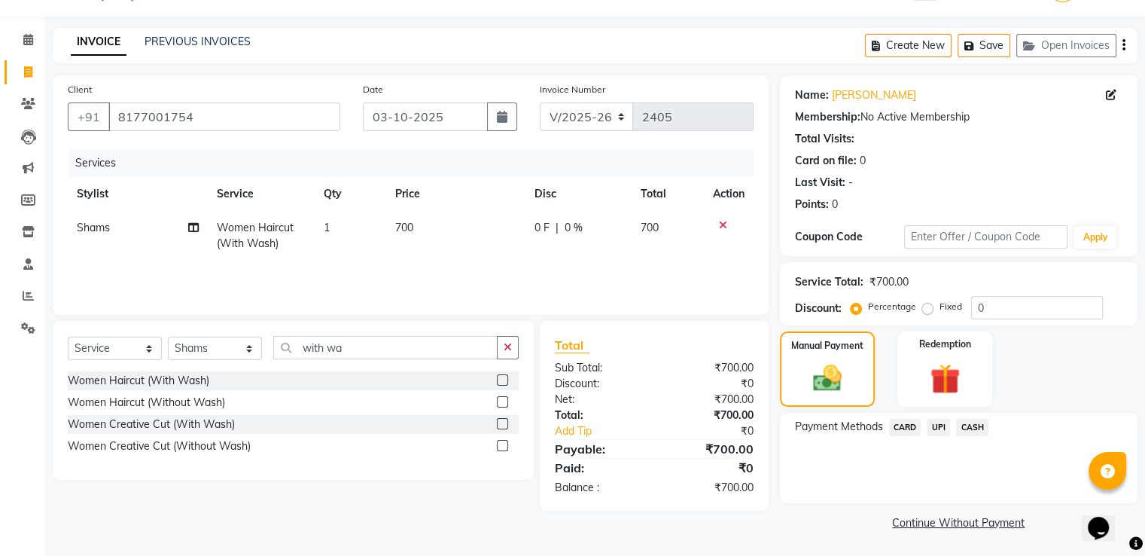
click at [968, 428] on span "CASH" at bounding box center [972, 427] width 32 height 17
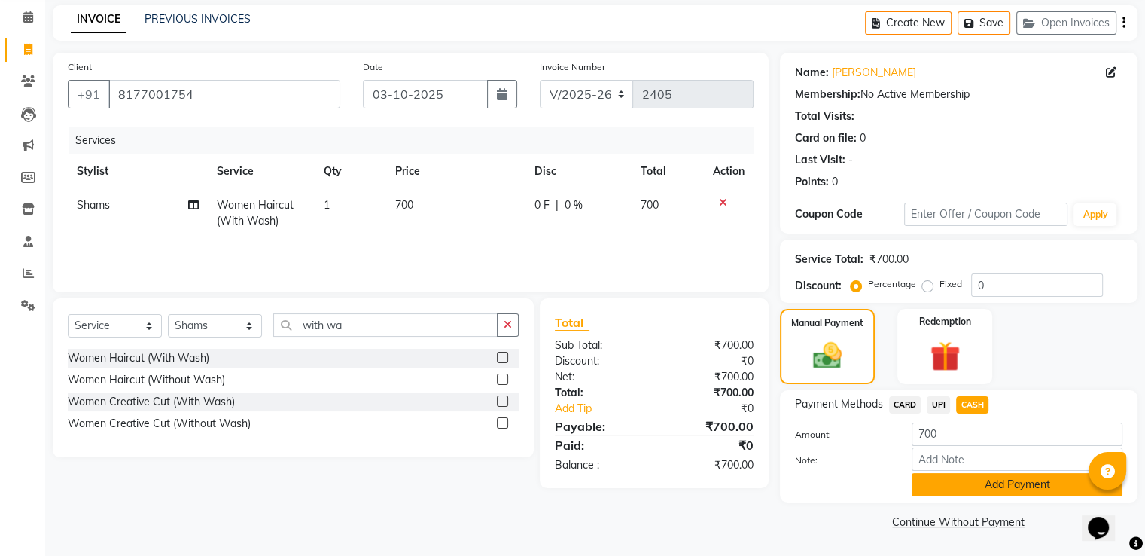
scroll to position [60, 0]
click at [1003, 489] on button "Add Payment" at bounding box center [1017, 484] width 211 height 23
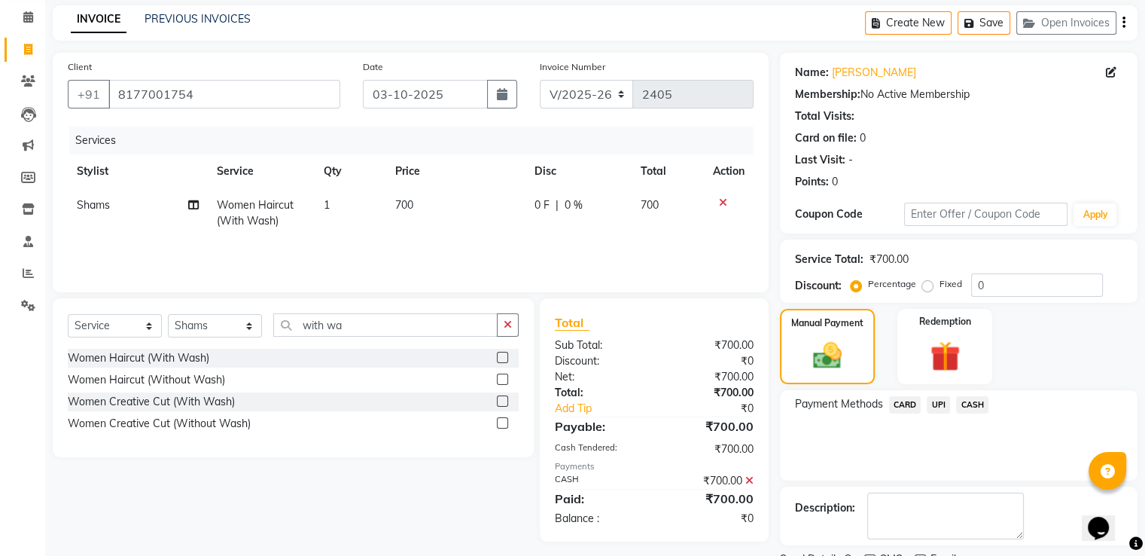
scroll to position [123, 0]
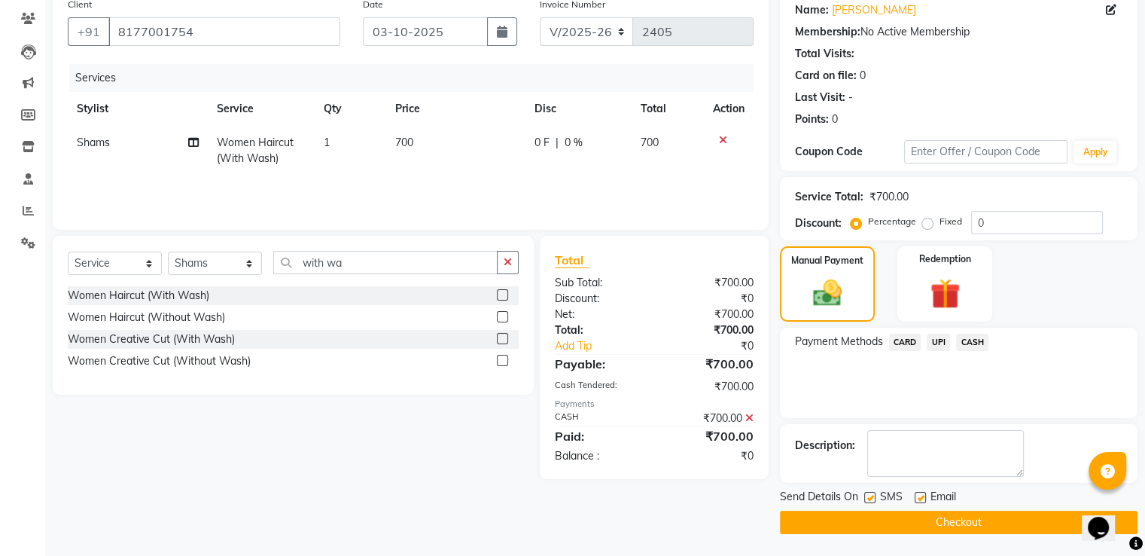
click at [994, 528] on button "Checkout" at bounding box center [959, 522] width 358 height 23
